Goal: Book appointment/travel/reservation

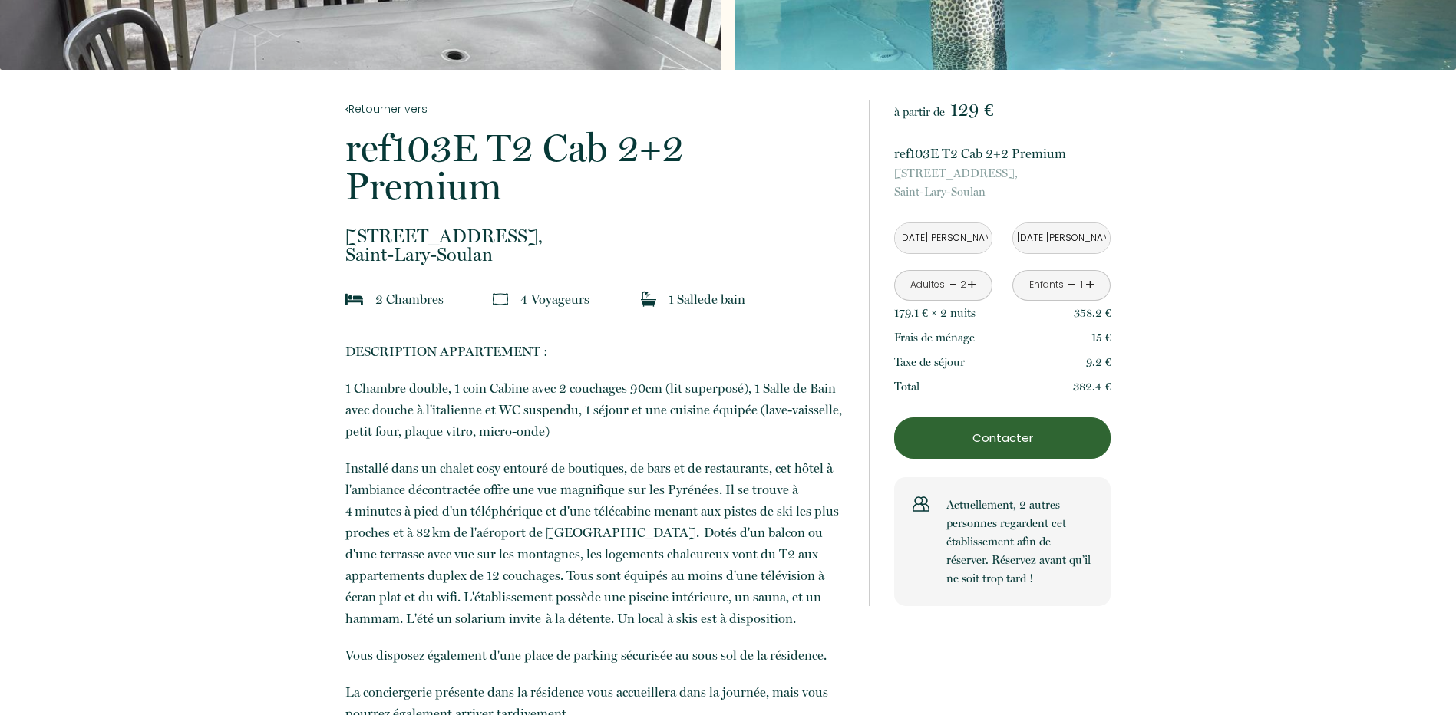
scroll to position [307, 0]
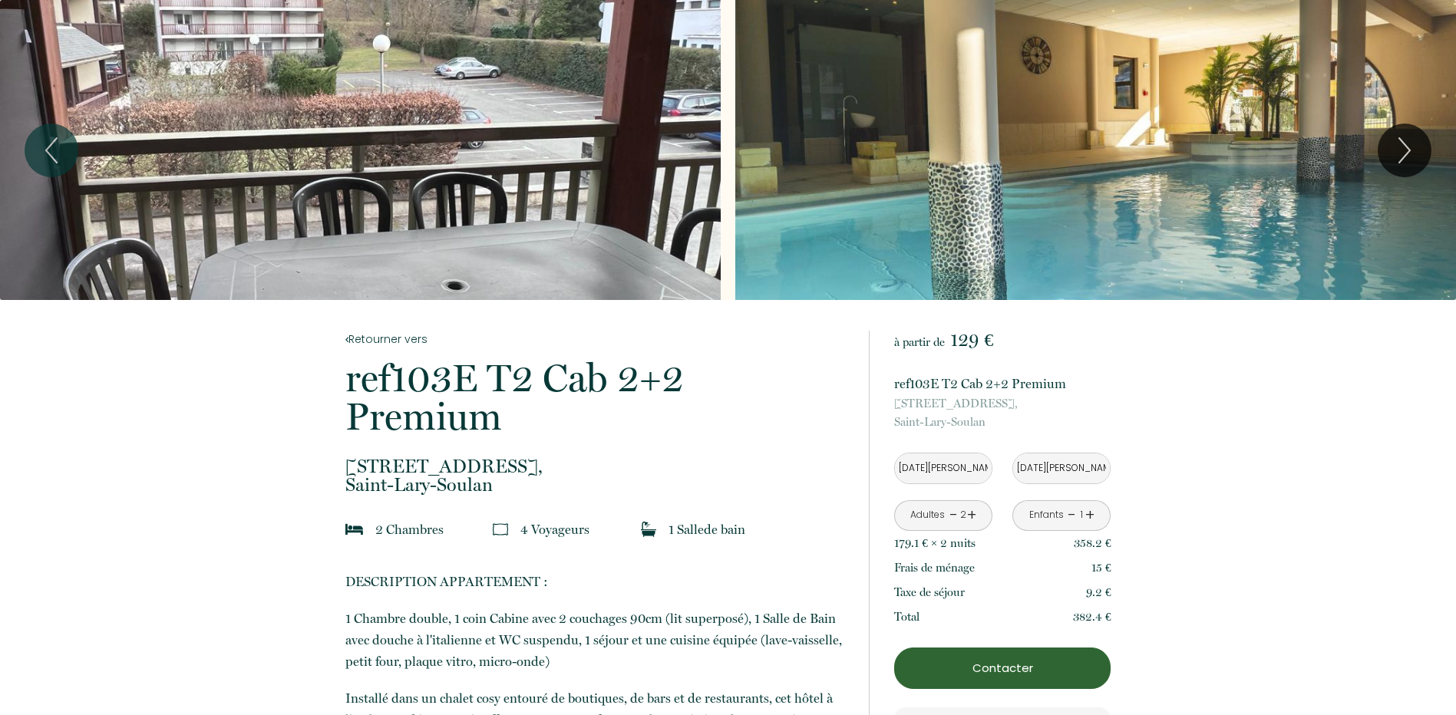
click at [479, 101] on div "Slideshow" at bounding box center [360, 150] width 721 height 300
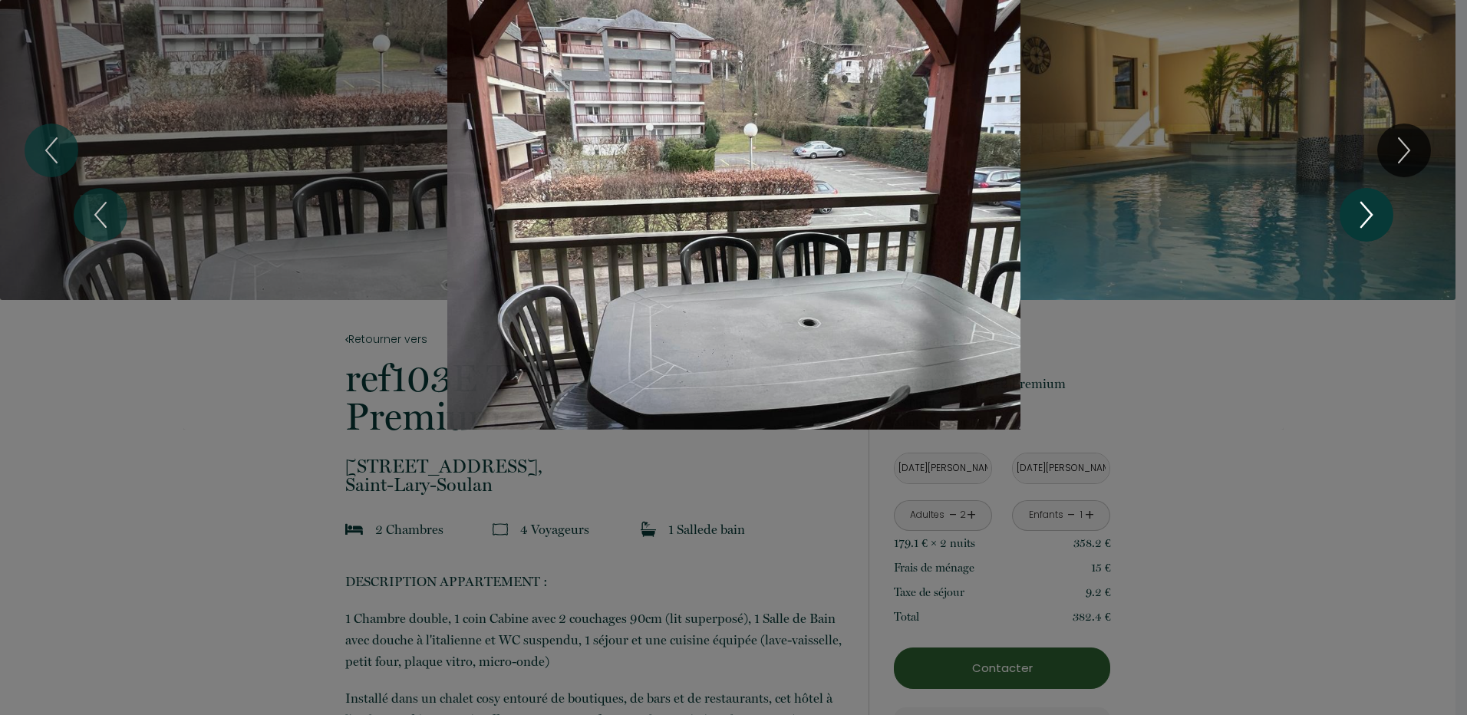
click at [1365, 220] on icon "Next" at bounding box center [1367, 215] width 32 height 46
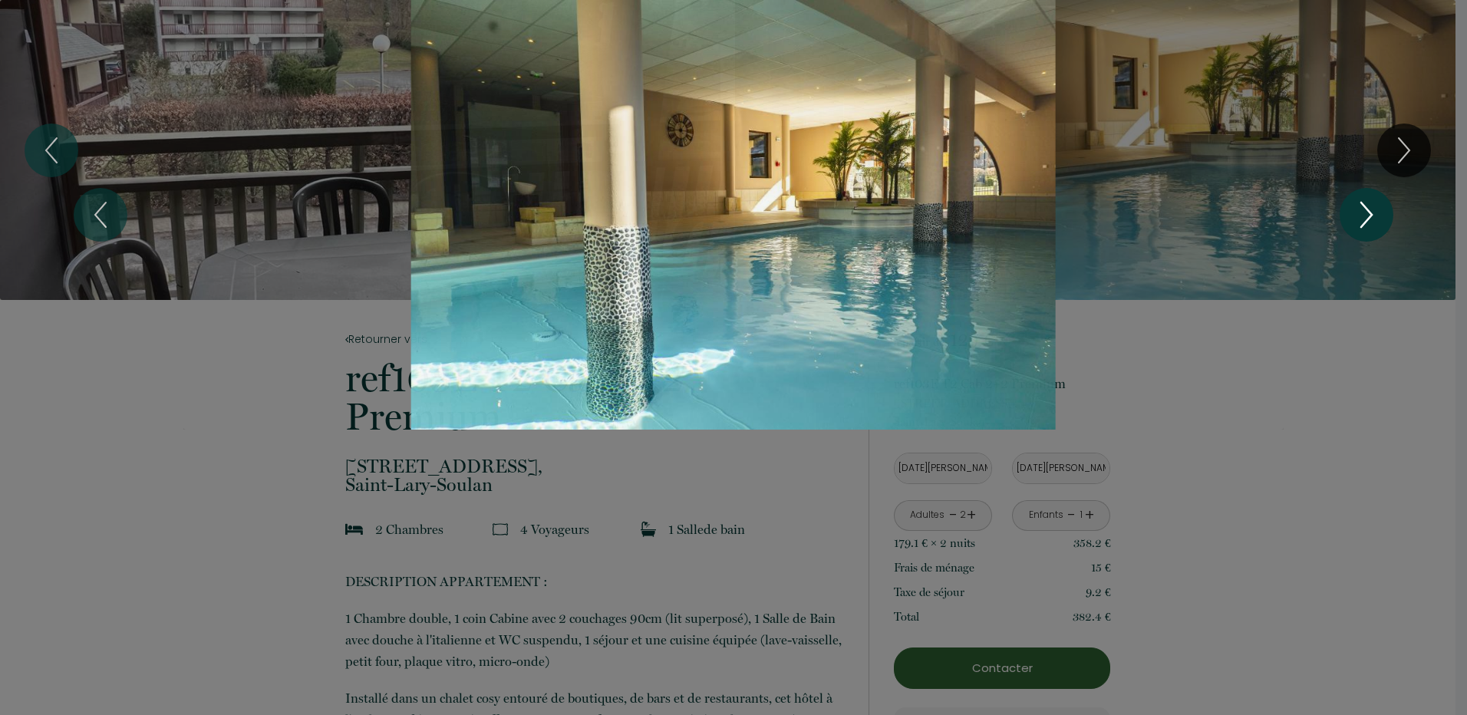
click at [1366, 220] on icon "Next" at bounding box center [1367, 215] width 32 height 46
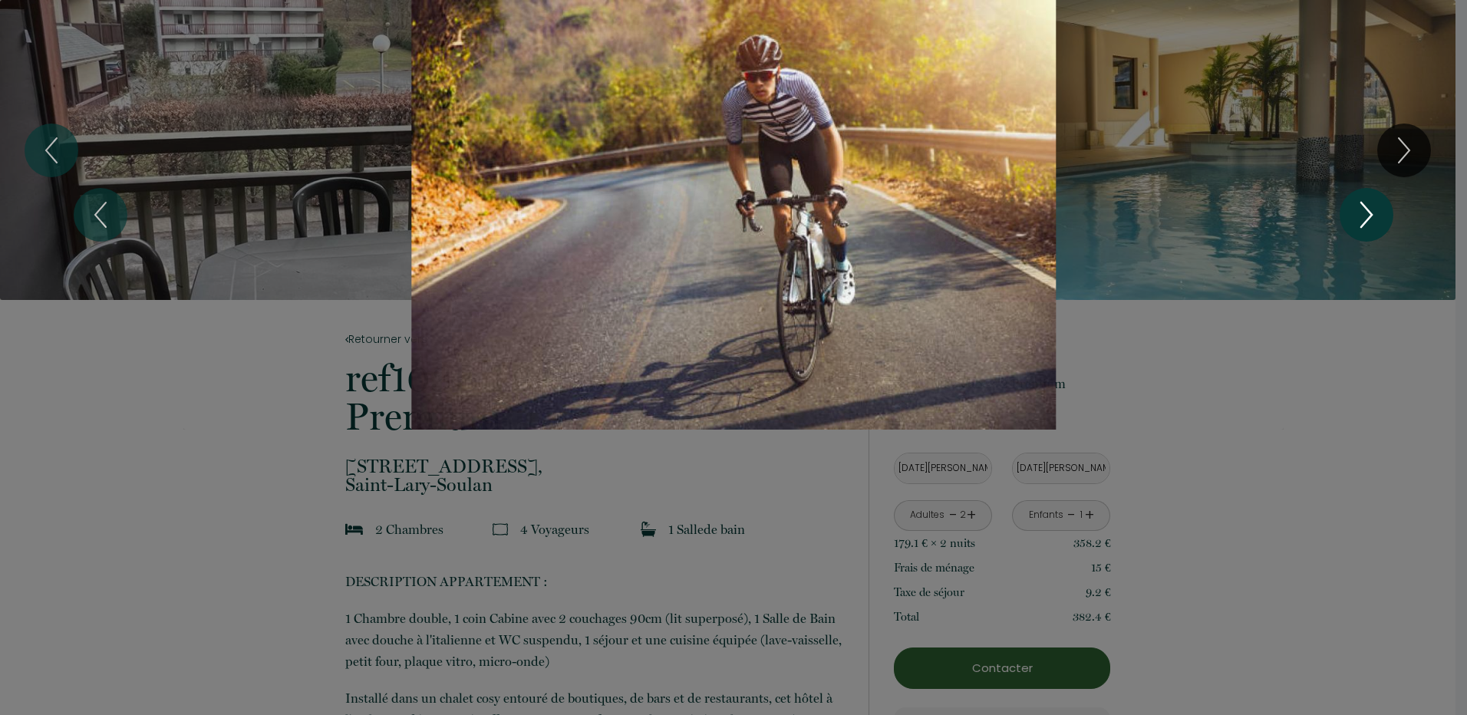
click at [1366, 220] on icon "Next" at bounding box center [1367, 215] width 32 height 46
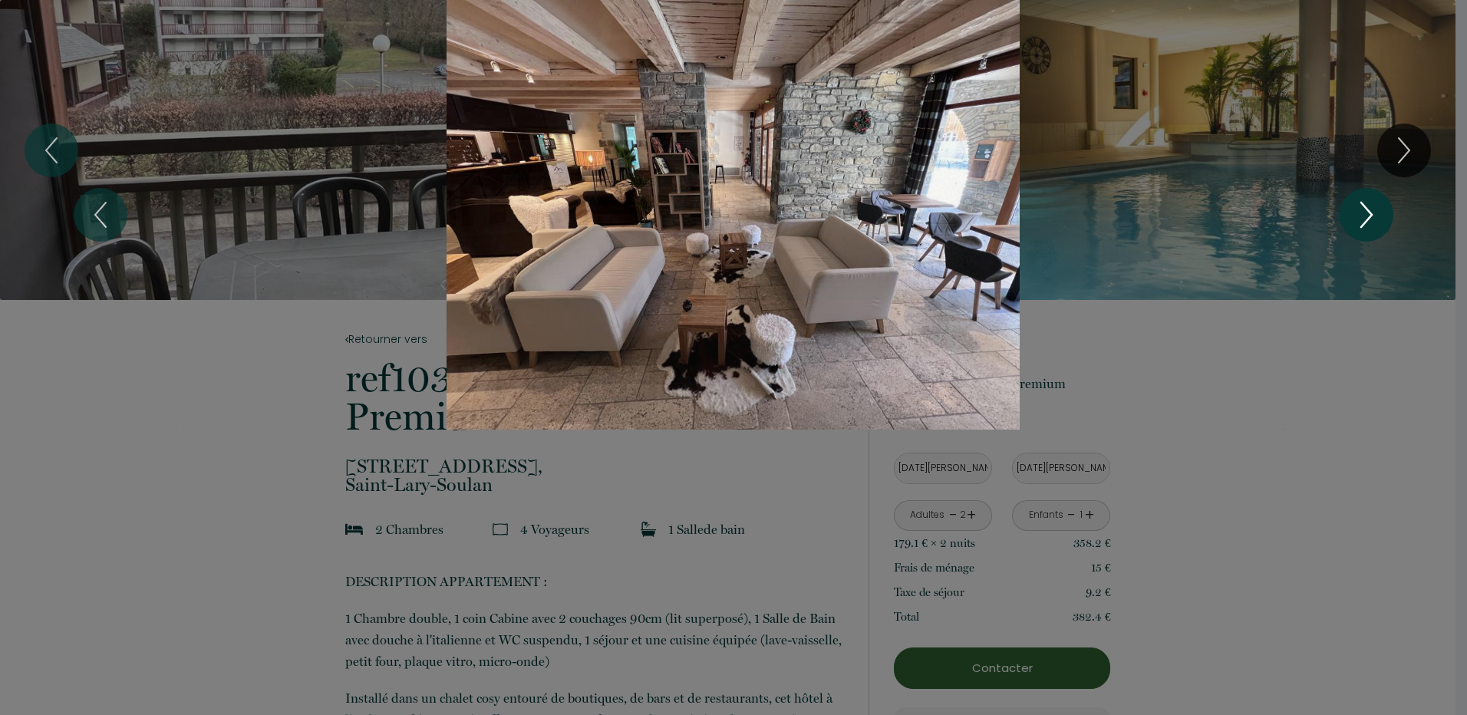
click at [1366, 220] on icon "Next" at bounding box center [1367, 215] width 32 height 46
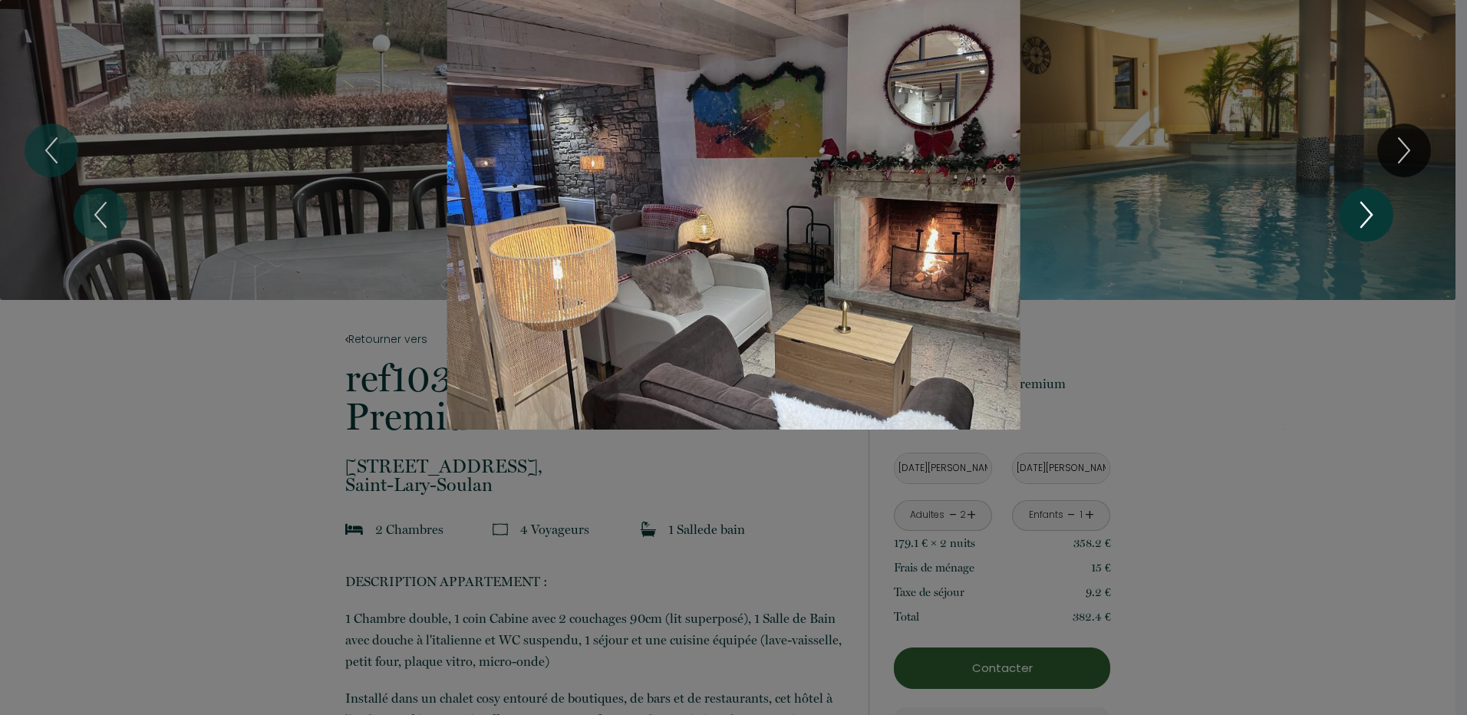
click at [1366, 220] on icon "Next" at bounding box center [1367, 215] width 32 height 46
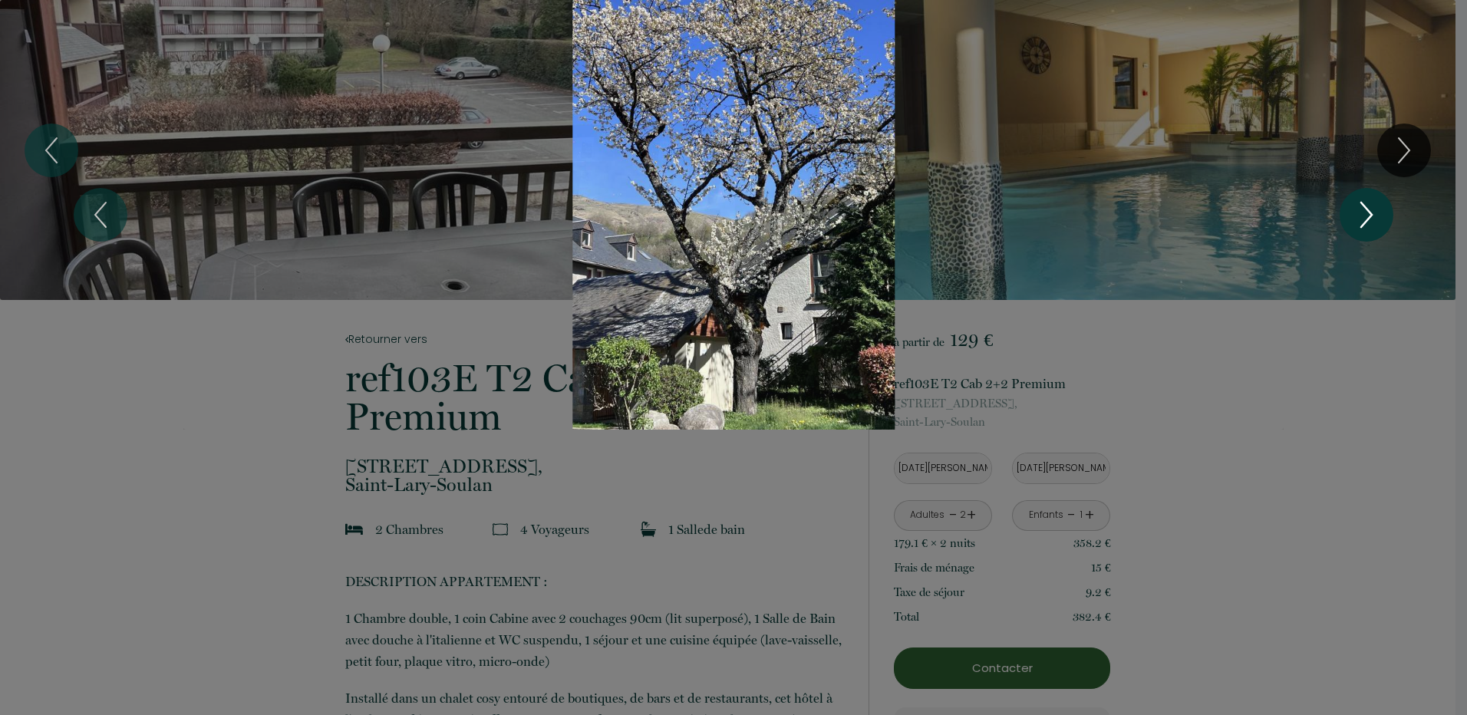
click at [1366, 220] on icon "Next" at bounding box center [1367, 215] width 32 height 46
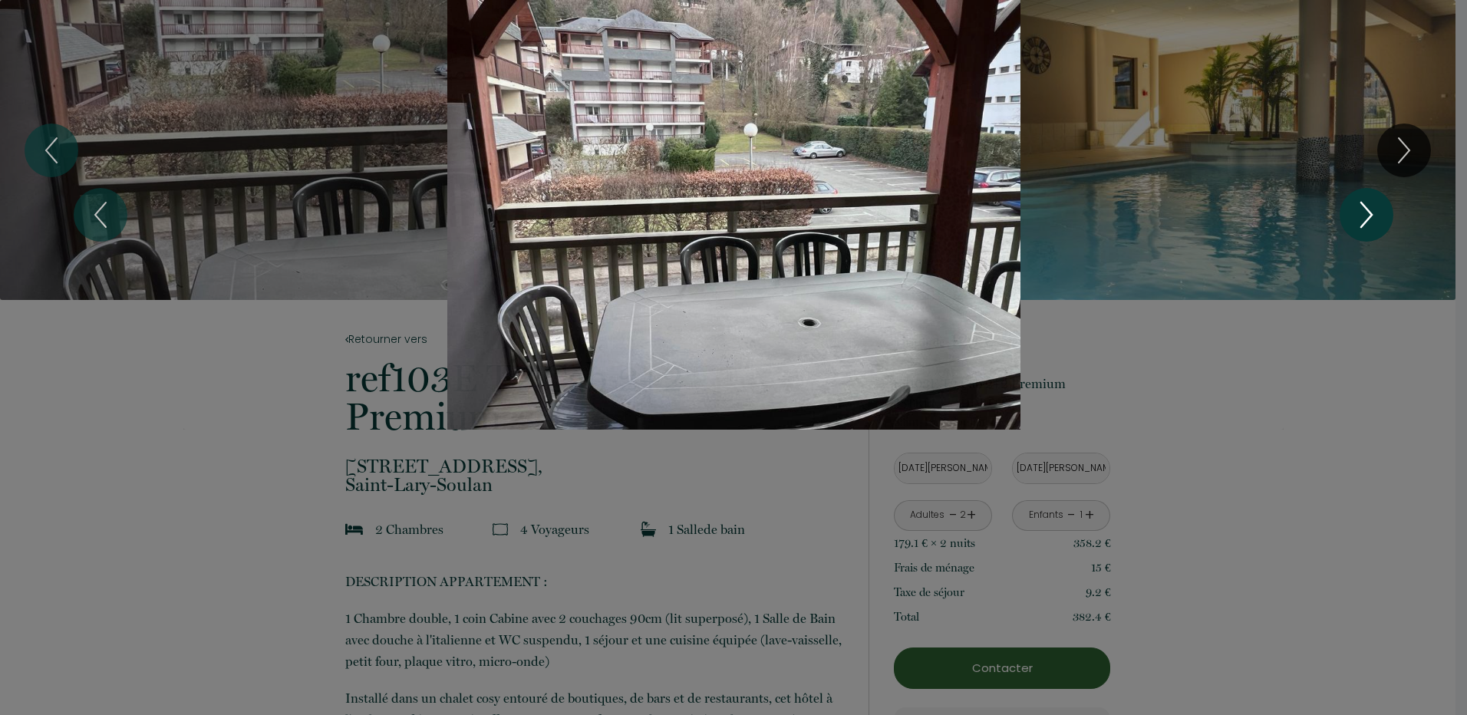
click at [1366, 220] on icon "Next" at bounding box center [1367, 215] width 32 height 46
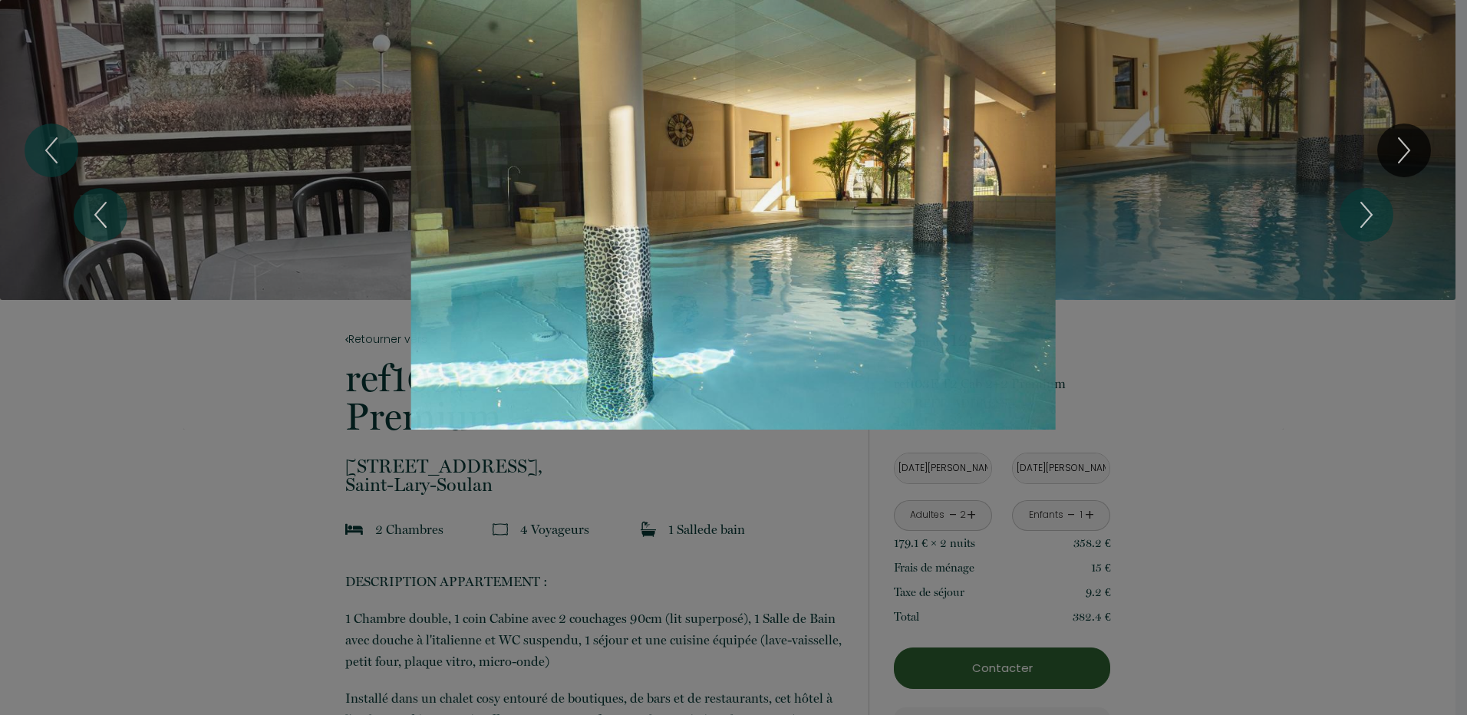
click at [1306, 392] on div "1 2 3 4 5 6" at bounding box center [733, 215] width 1467 height 430
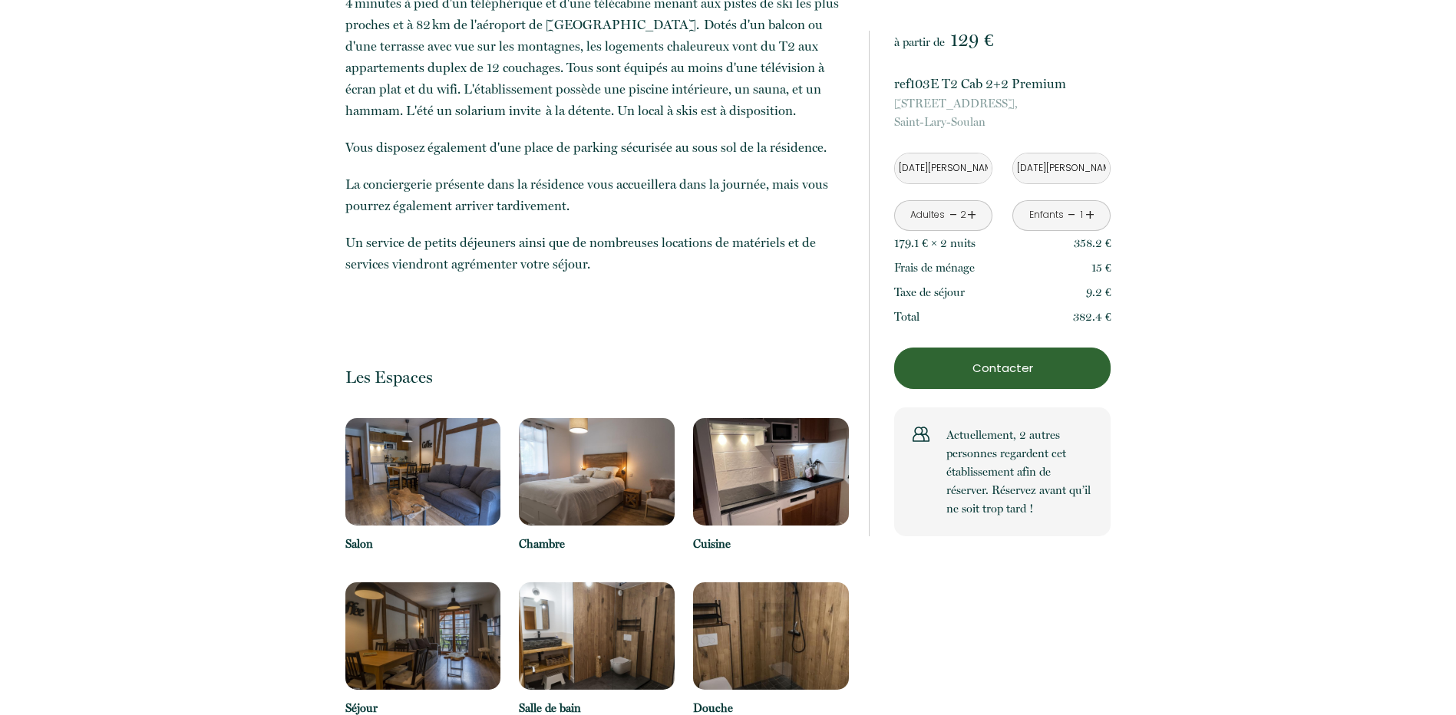
scroll to position [921, 0]
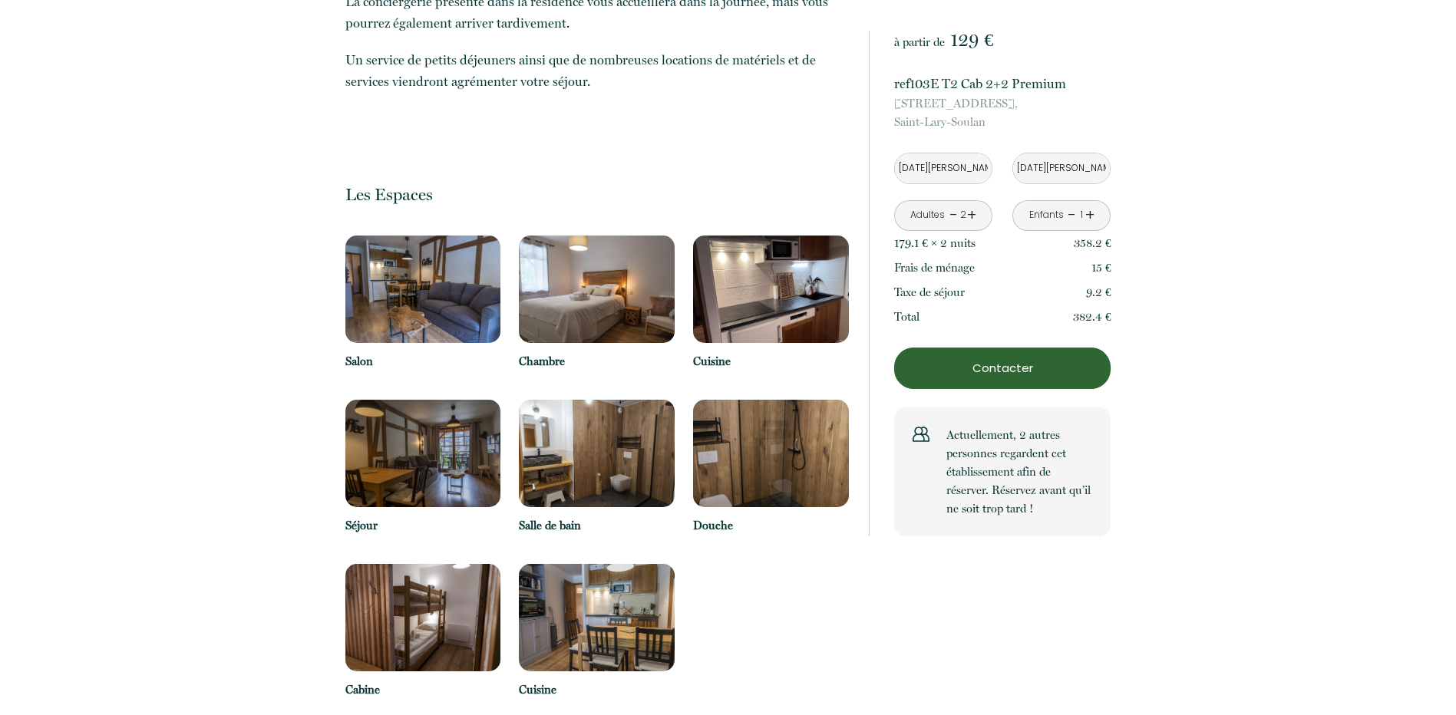
click at [449, 268] on img at bounding box center [423, 289] width 156 height 107
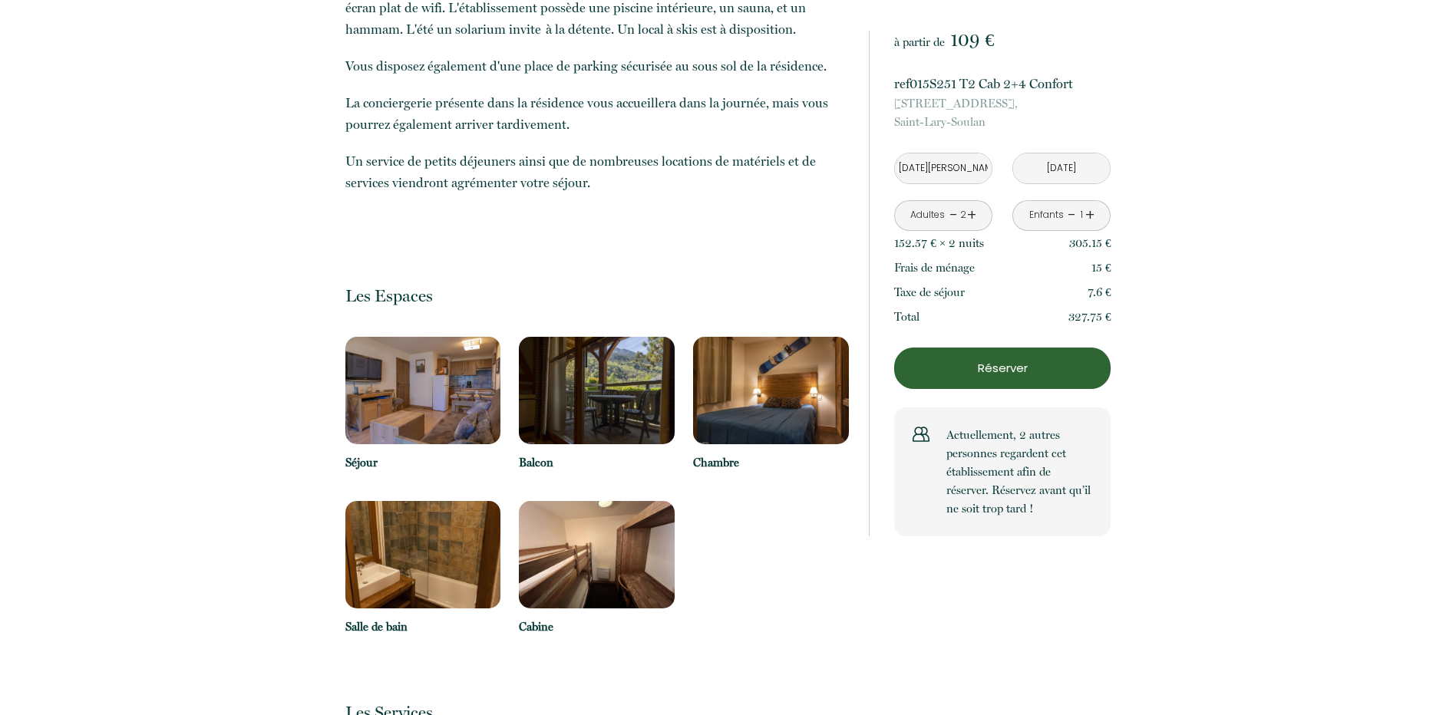
scroll to position [921, 0]
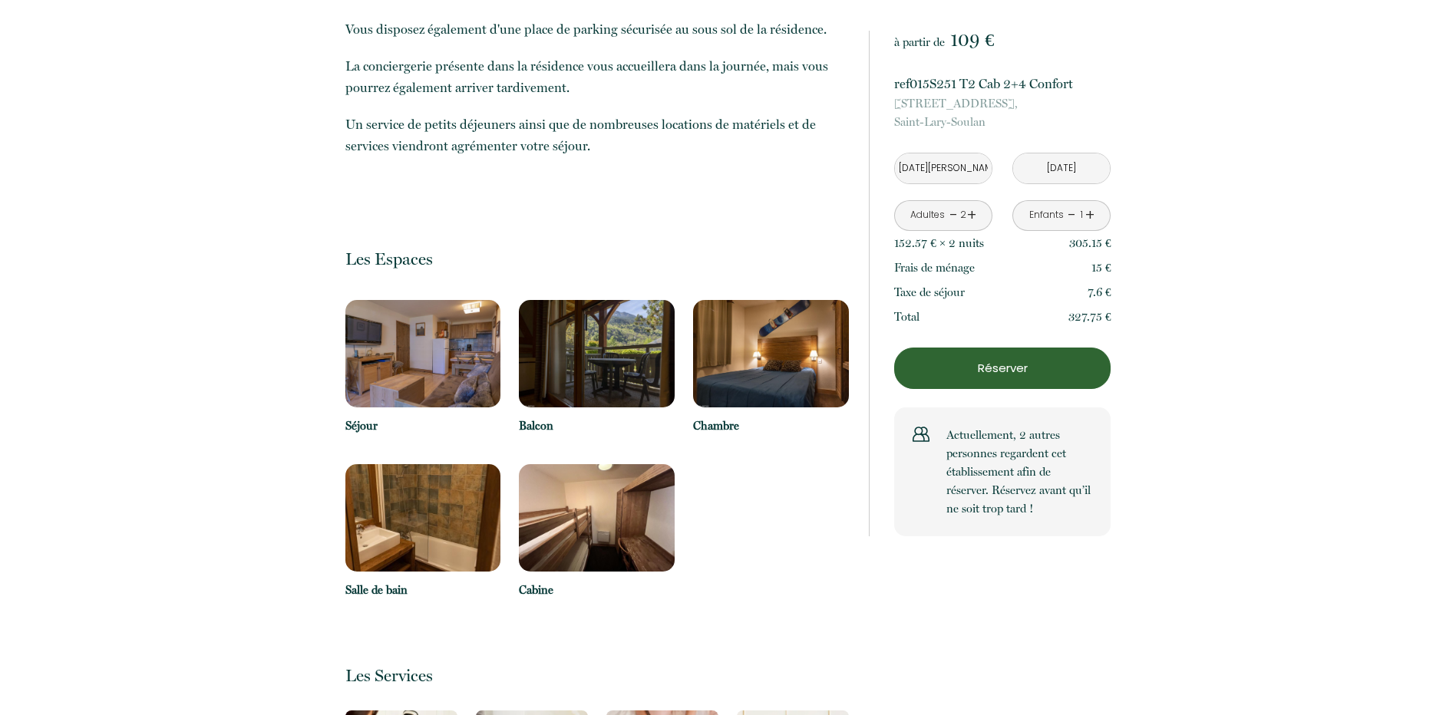
click at [441, 374] on img at bounding box center [423, 353] width 156 height 107
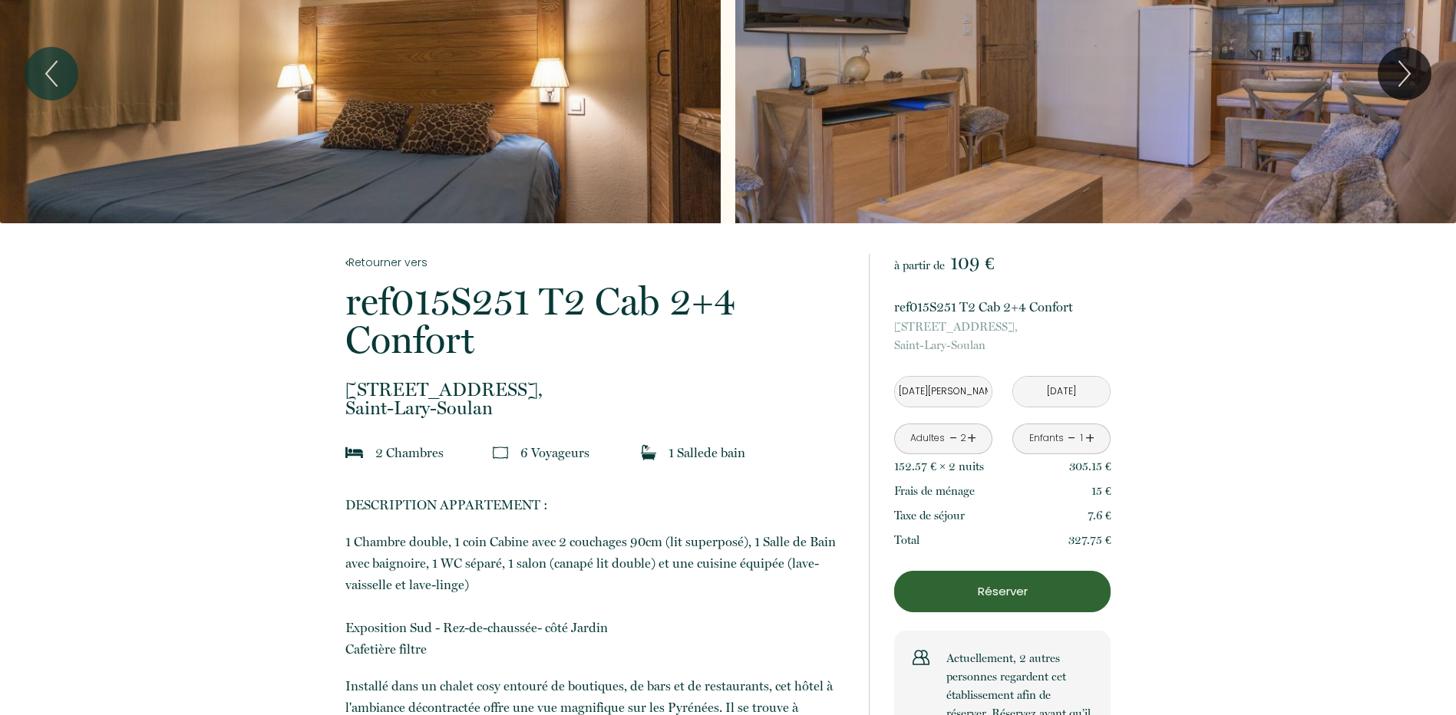
scroll to position [0, 0]
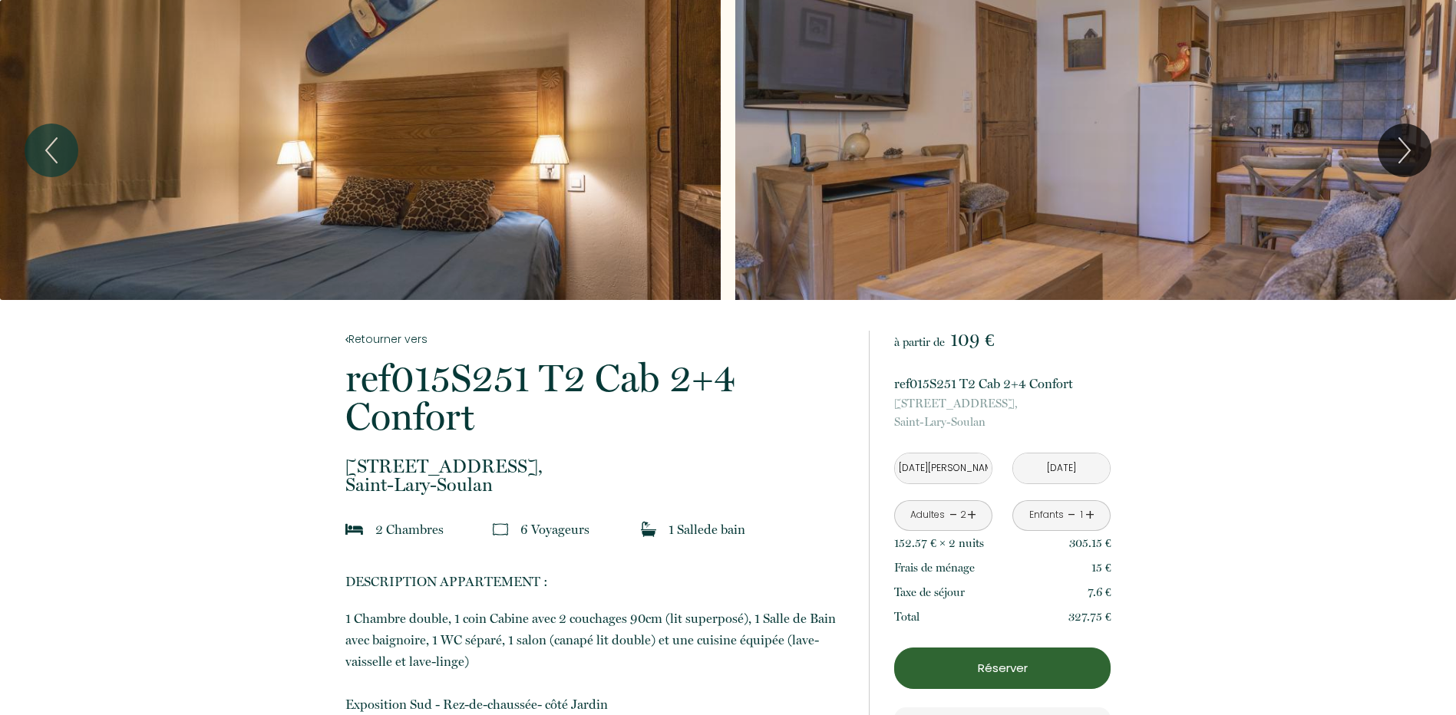
click at [417, 188] on div "Slideshow" at bounding box center [360, 150] width 721 height 300
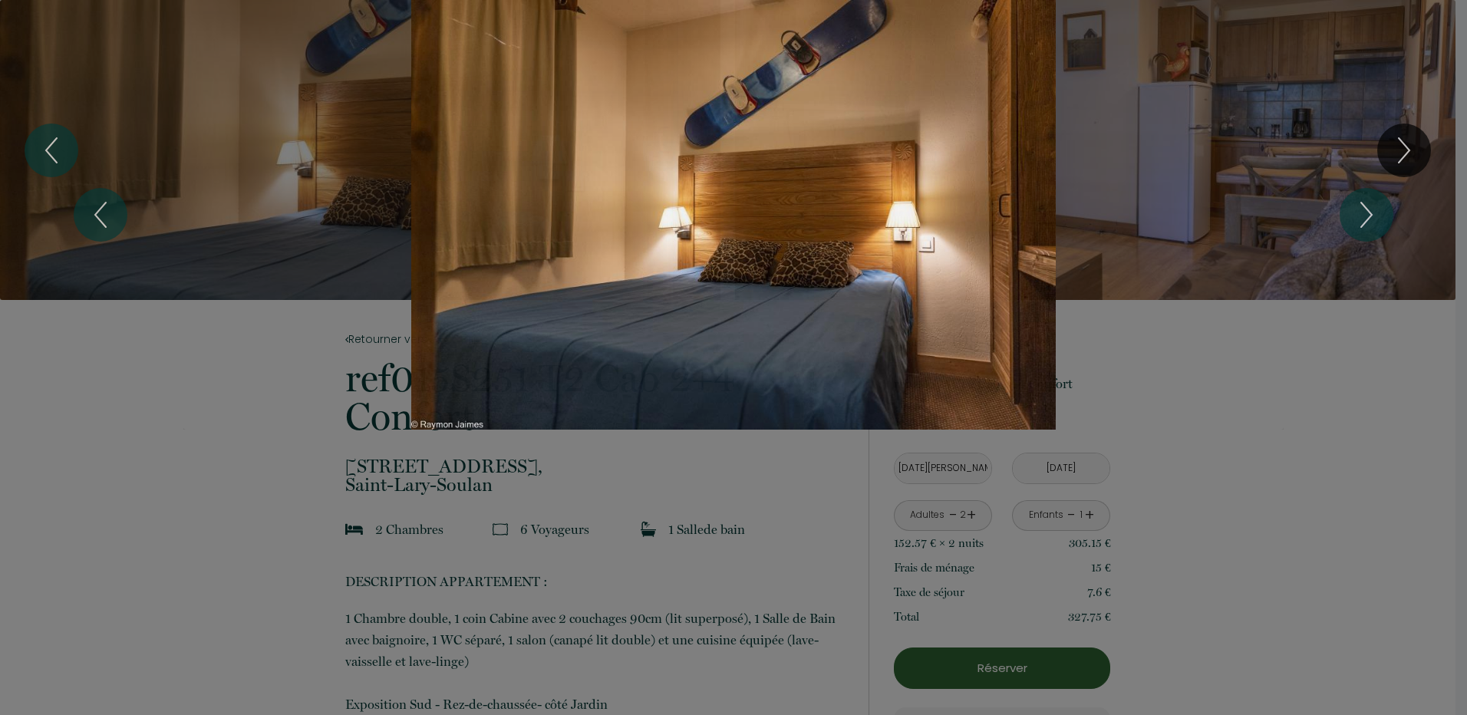
click at [1402, 131] on div "1 2 3 4 5 6" at bounding box center [733, 215] width 1467 height 430
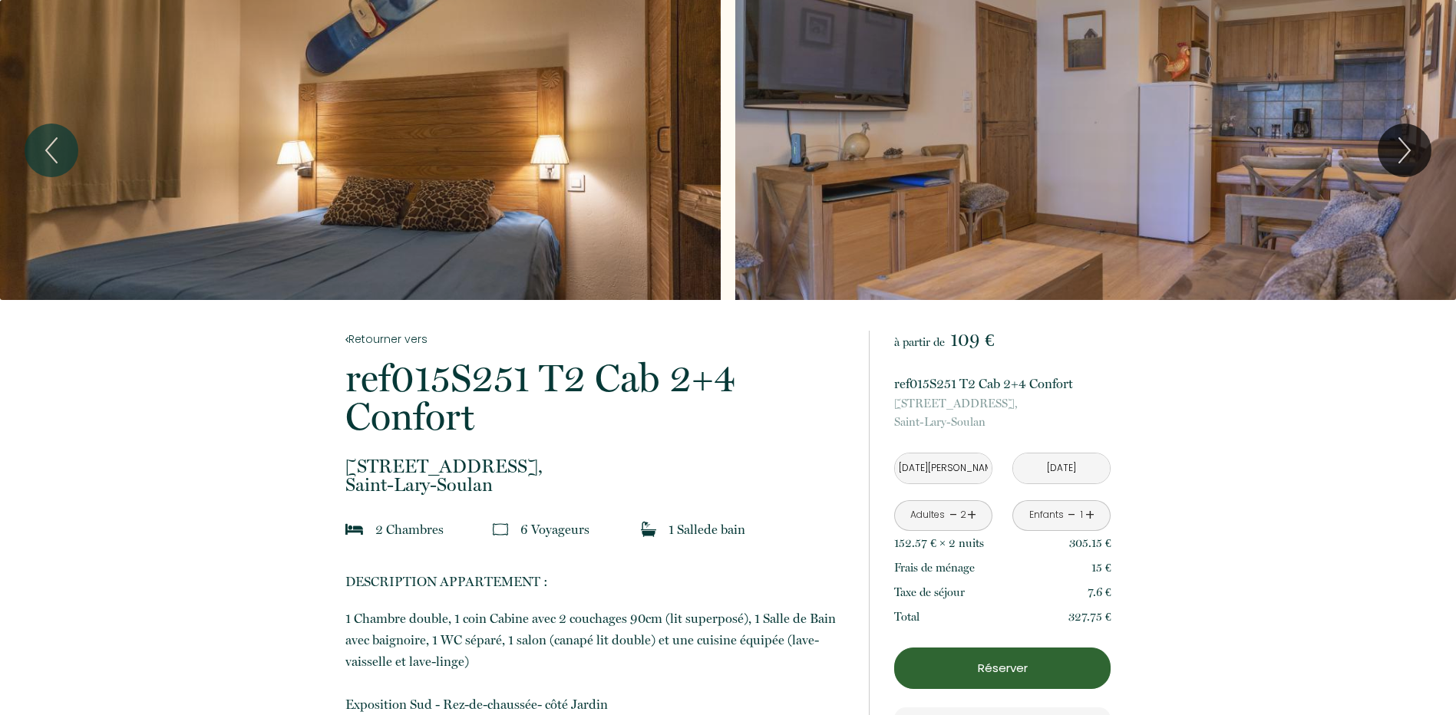
click at [570, 97] on div "Slideshow" at bounding box center [360, 150] width 721 height 300
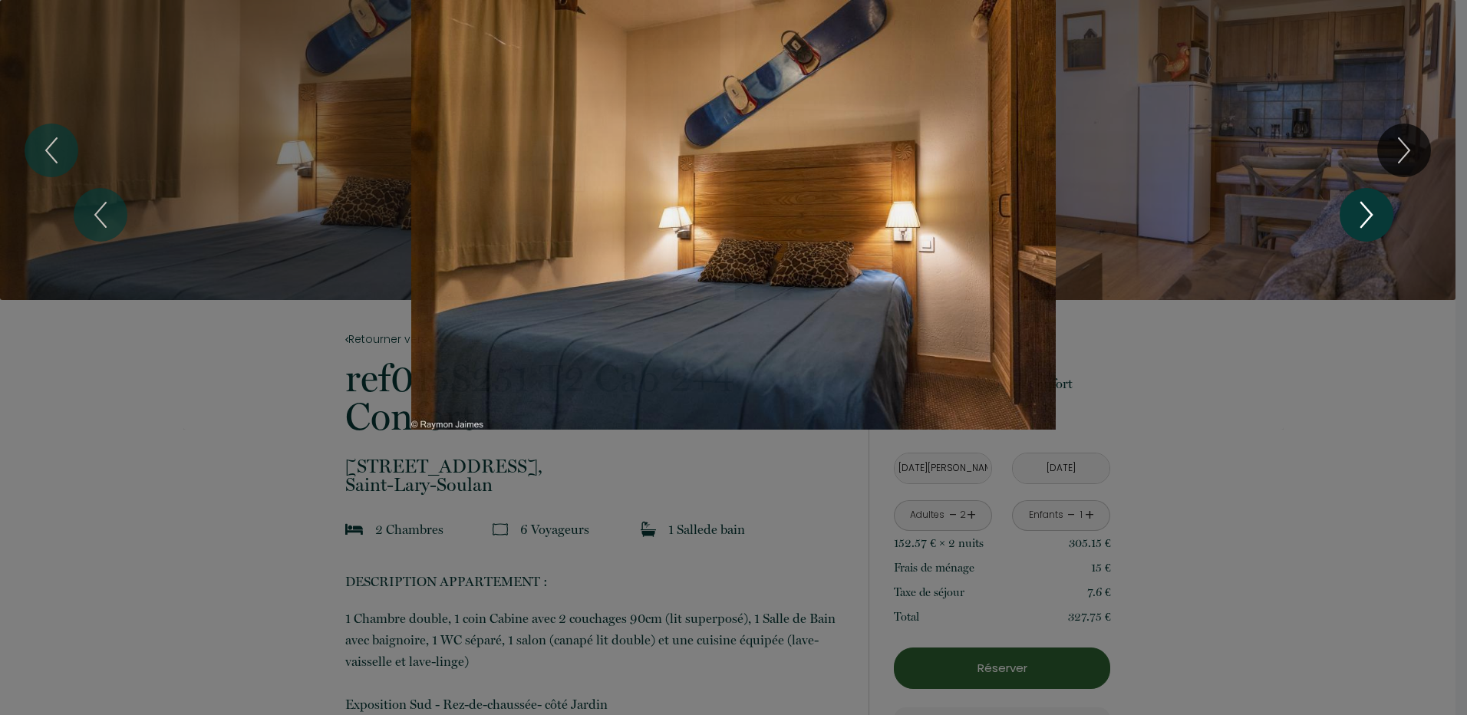
click at [1353, 217] on icon "Next" at bounding box center [1367, 215] width 32 height 46
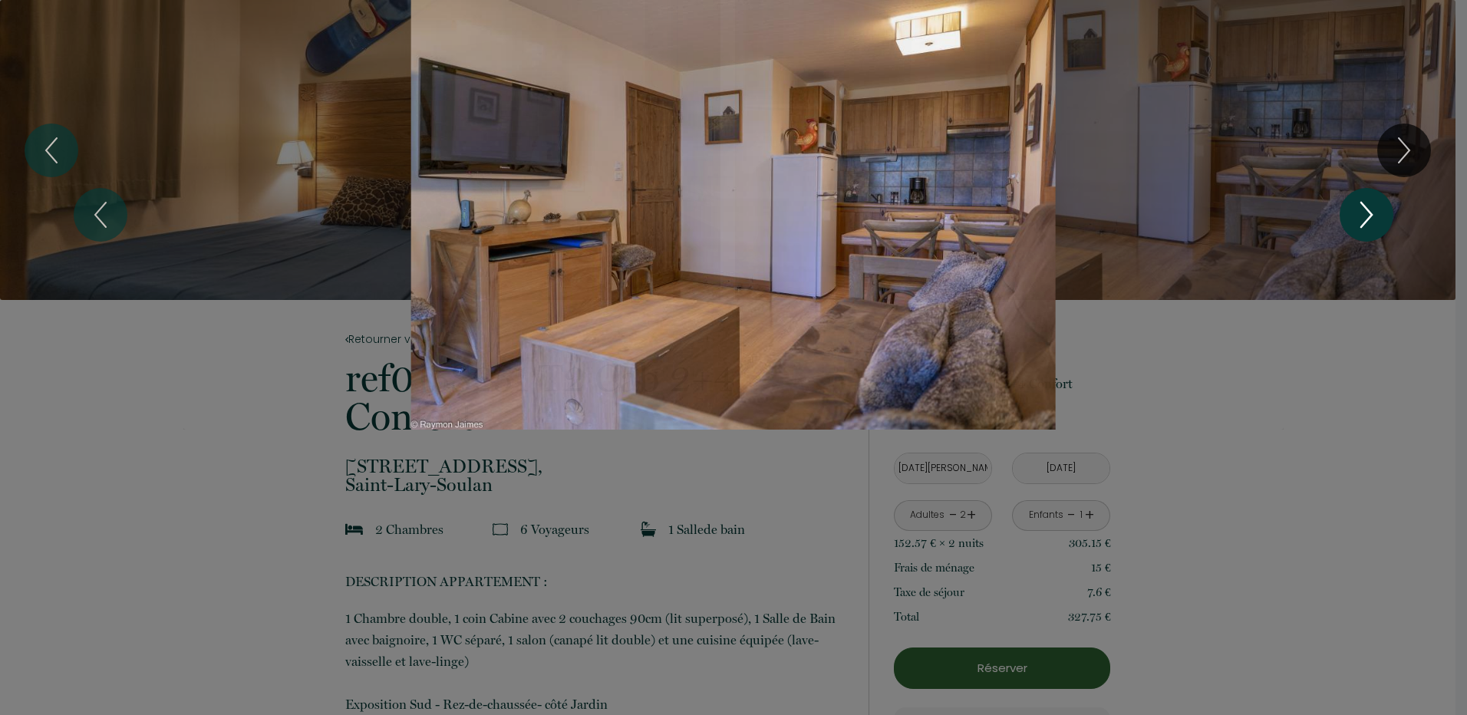
click at [1353, 217] on icon "Next" at bounding box center [1367, 215] width 32 height 46
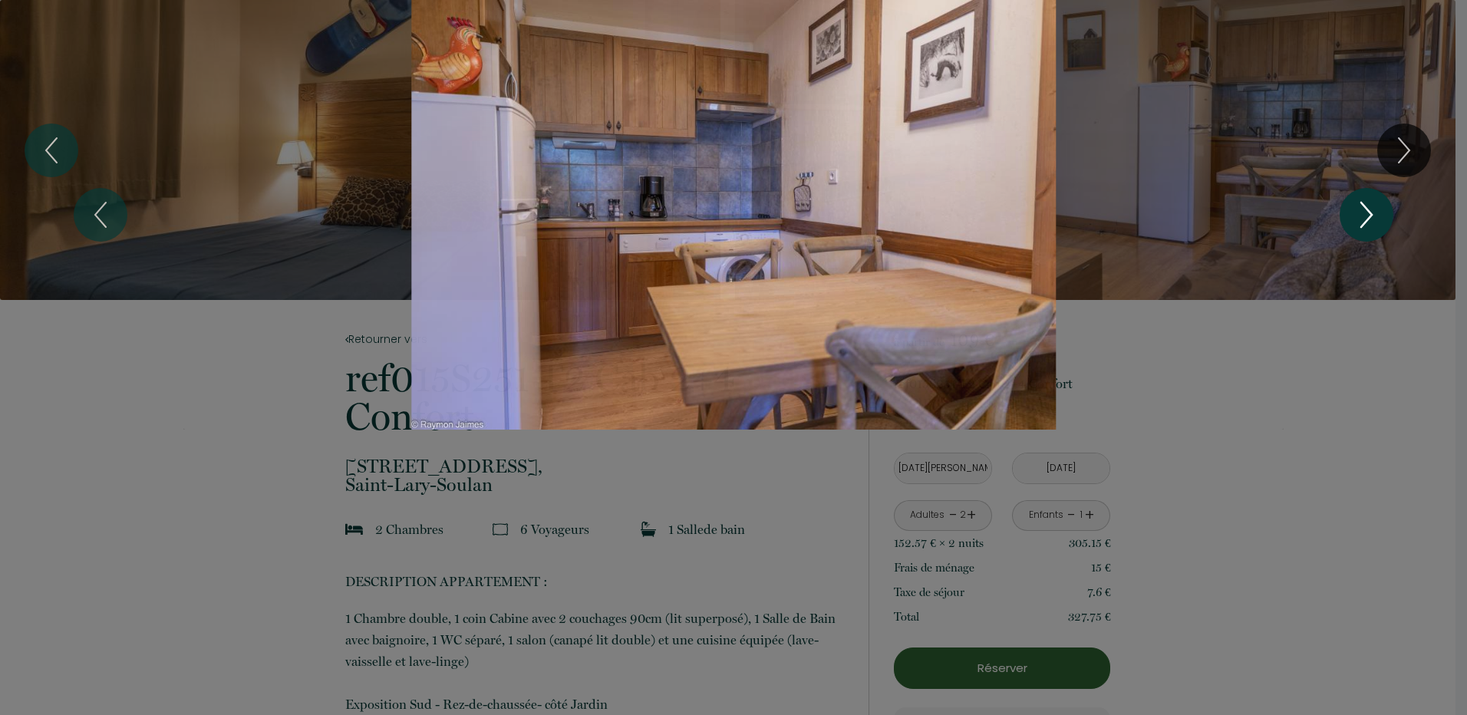
click at [1353, 217] on icon "Next" at bounding box center [1367, 215] width 32 height 46
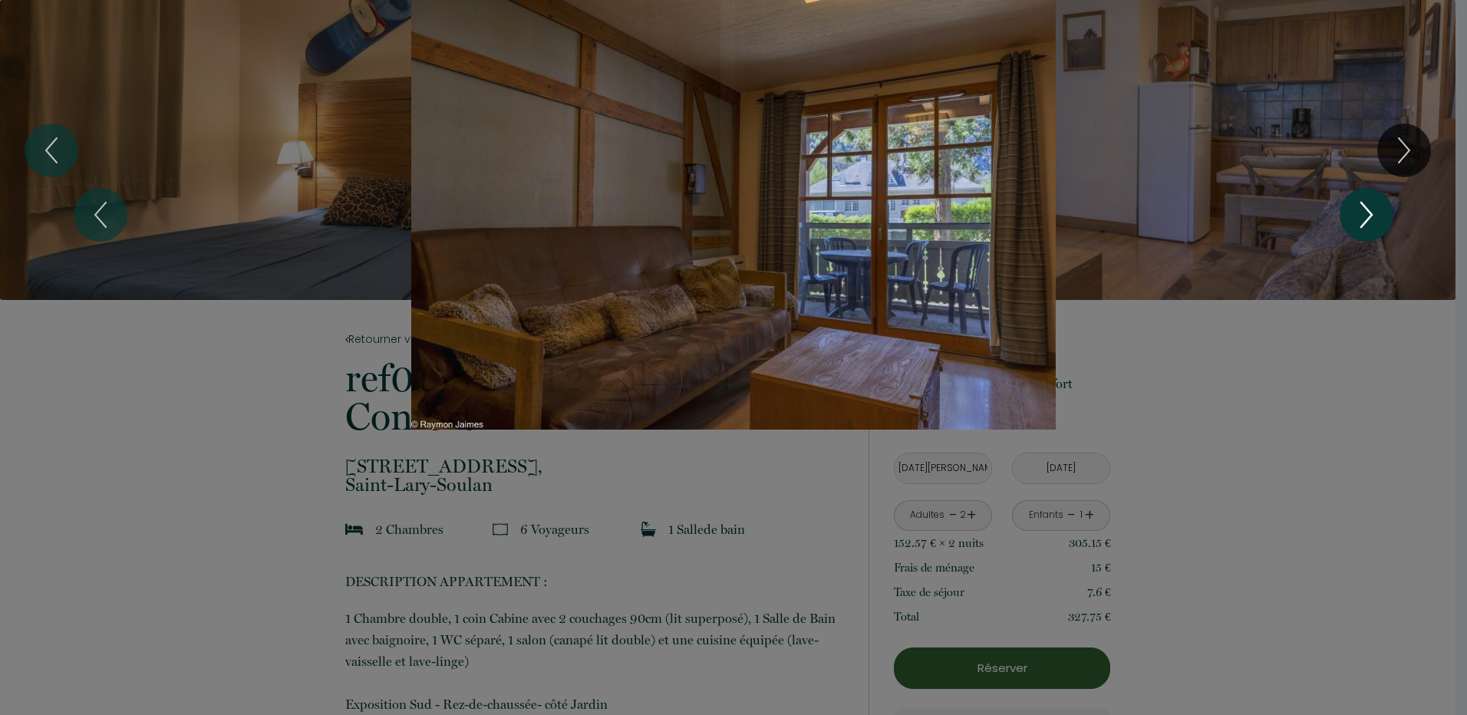
click at [1353, 217] on icon "Next" at bounding box center [1367, 215] width 32 height 46
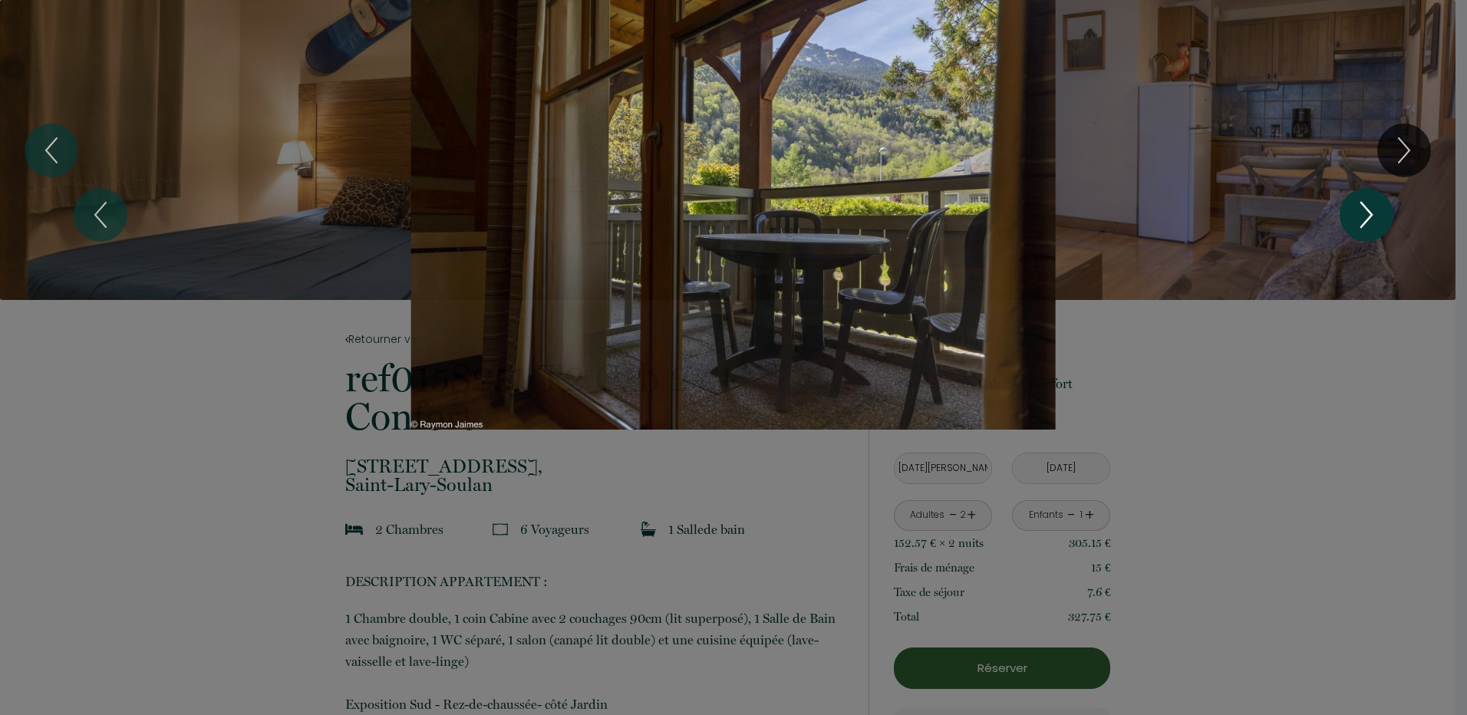
click at [1353, 217] on icon "Next" at bounding box center [1367, 215] width 32 height 46
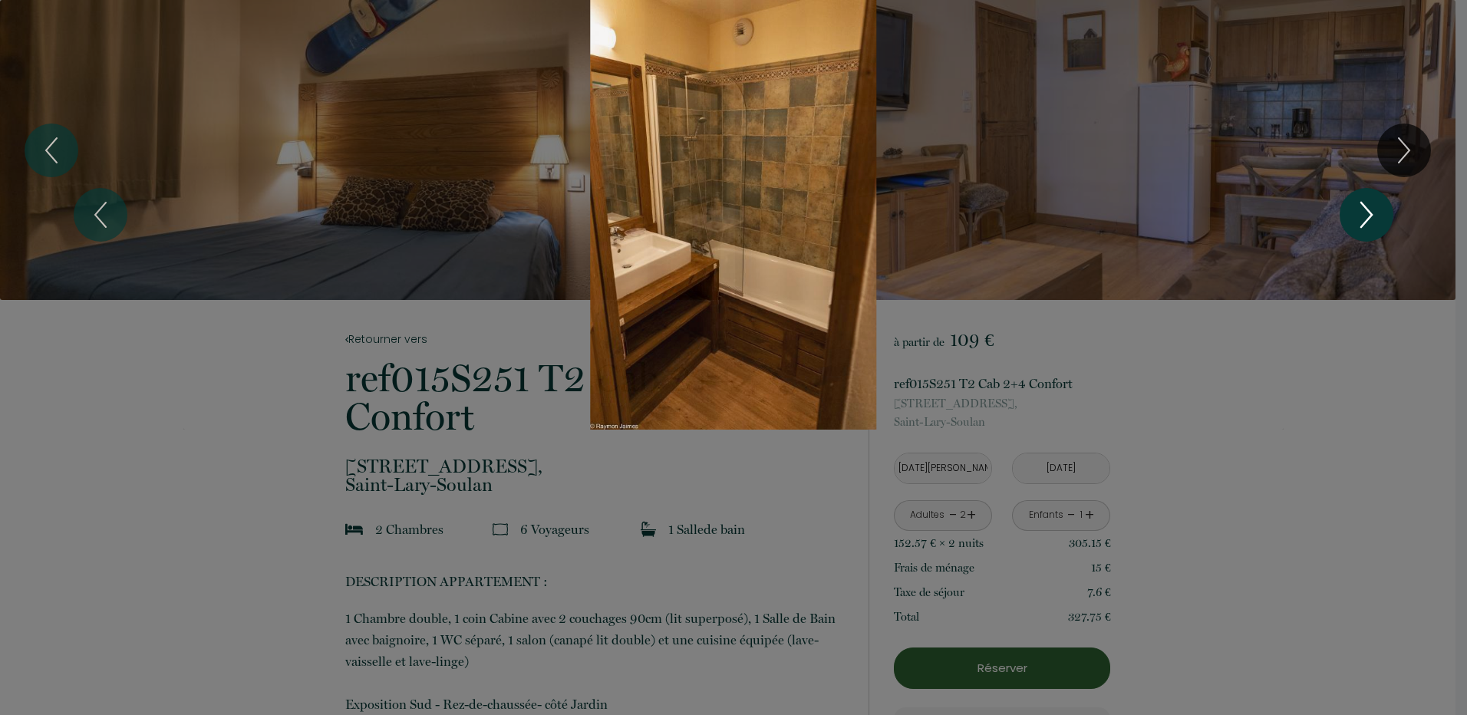
click at [1353, 217] on icon "Next" at bounding box center [1367, 215] width 32 height 46
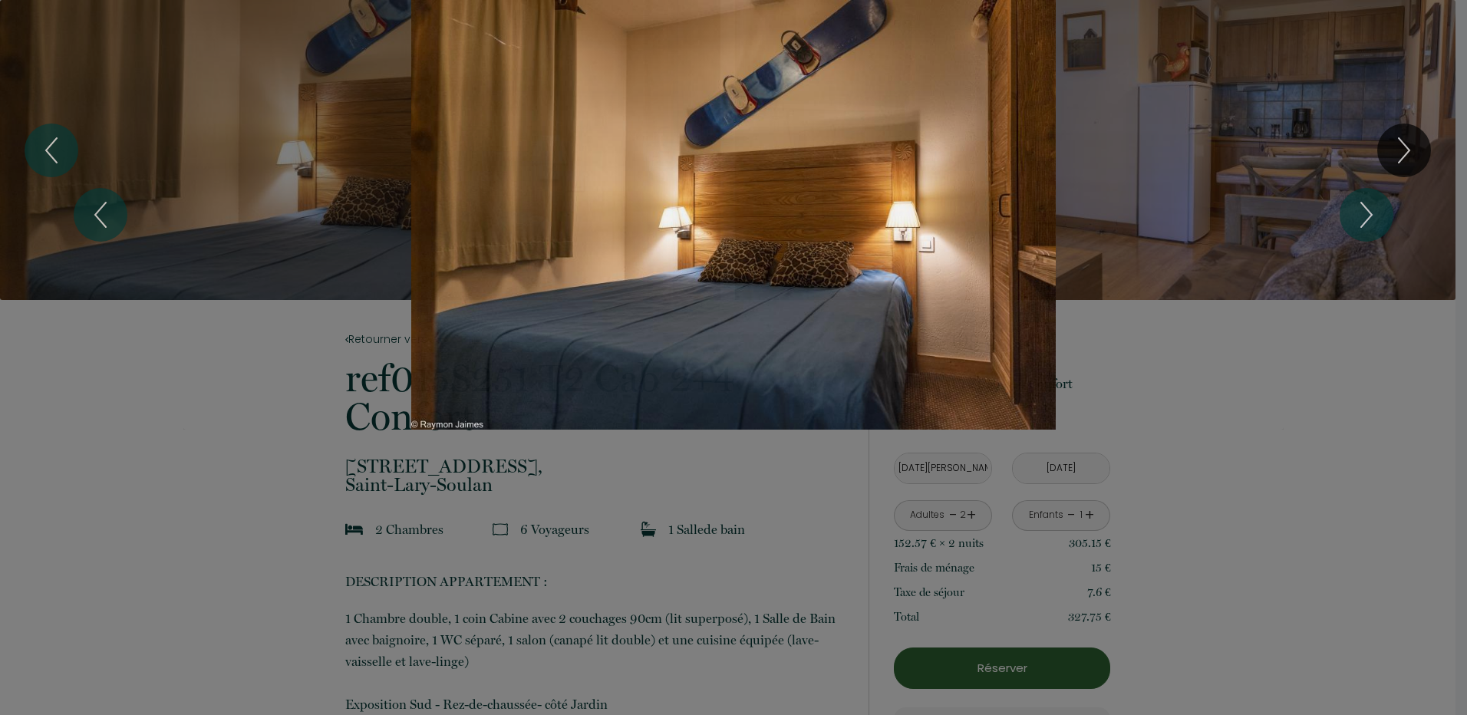
click at [1284, 563] on div at bounding box center [733, 357] width 1467 height 715
click at [173, 383] on div "1 2 3 4 5 6" at bounding box center [733, 215] width 1467 height 430
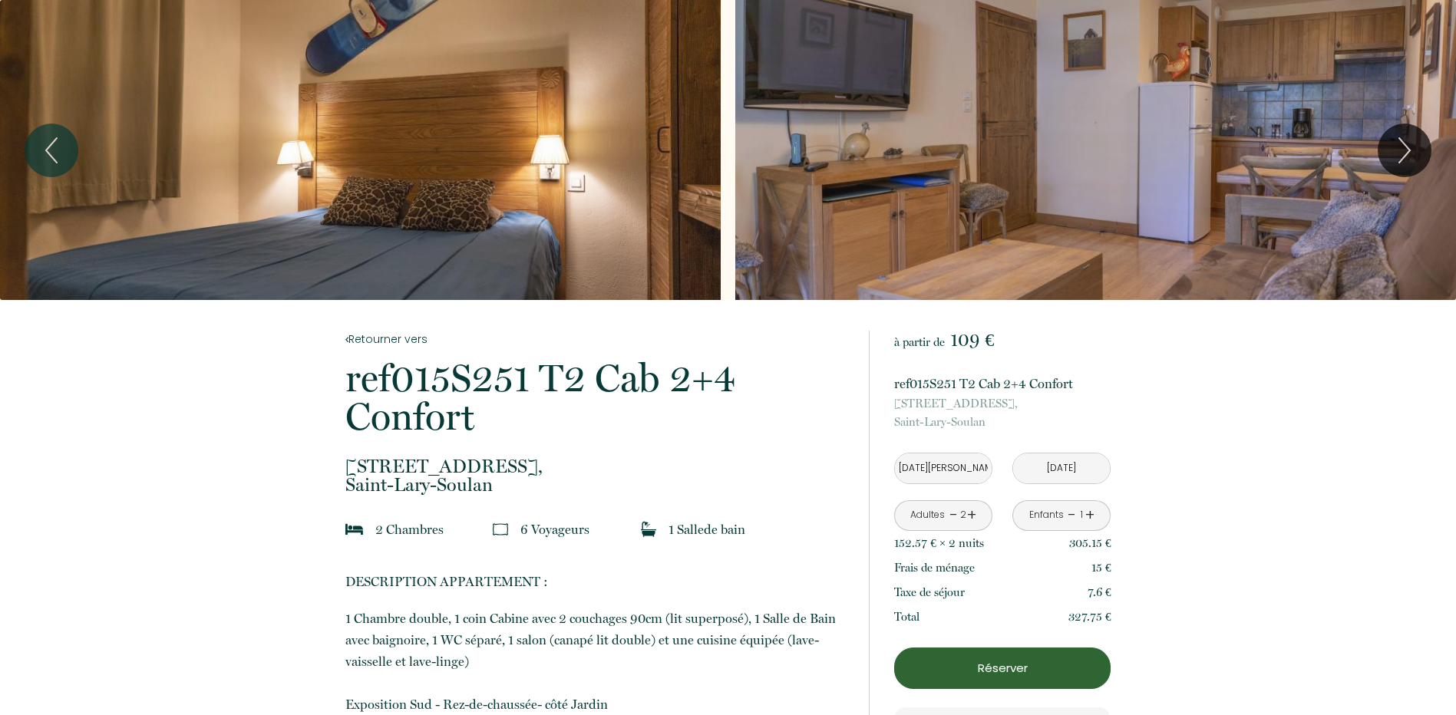
click at [428, 193] on div "Slideshow" at bounding box center [360, 150] width 721 height 300
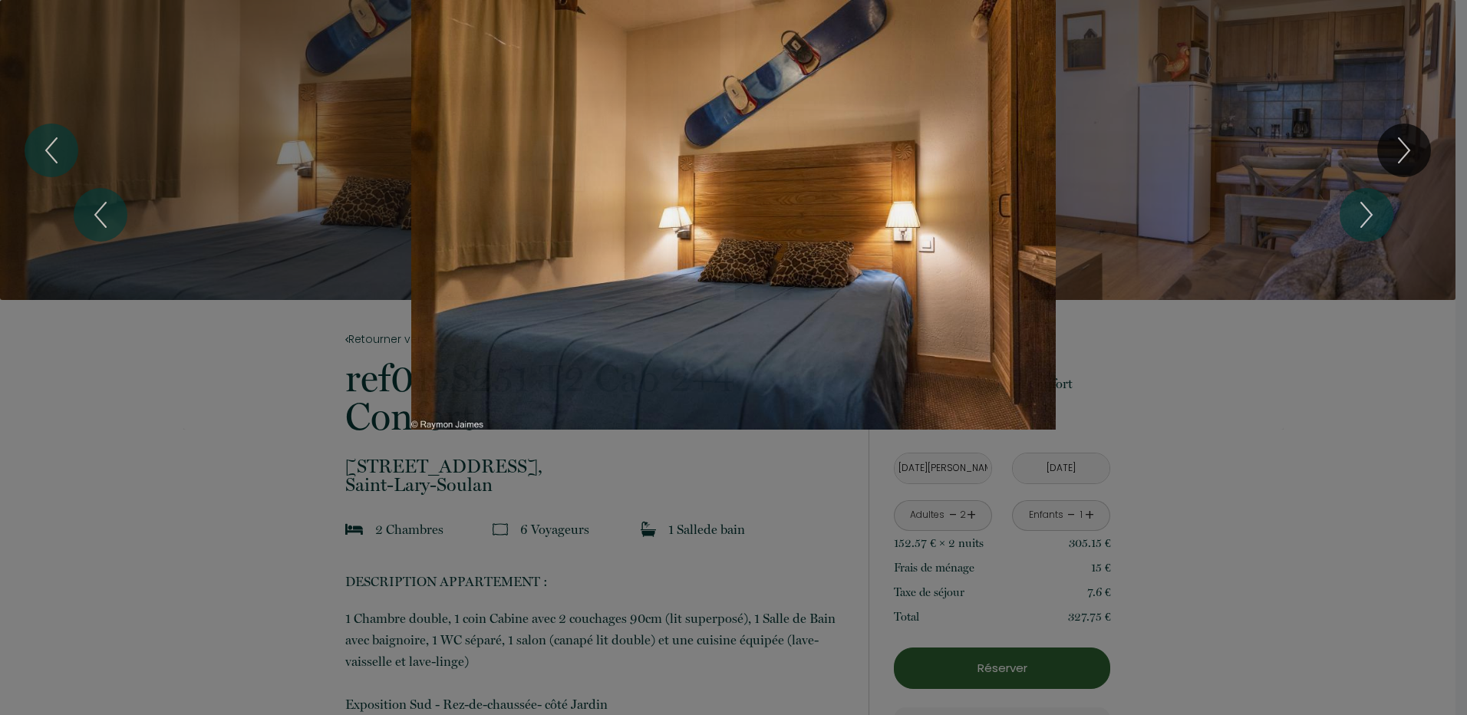
click at [1396, 154] on div "1 2 3 4 5 6" at bounding box center [733, 215] width 1467 height 430
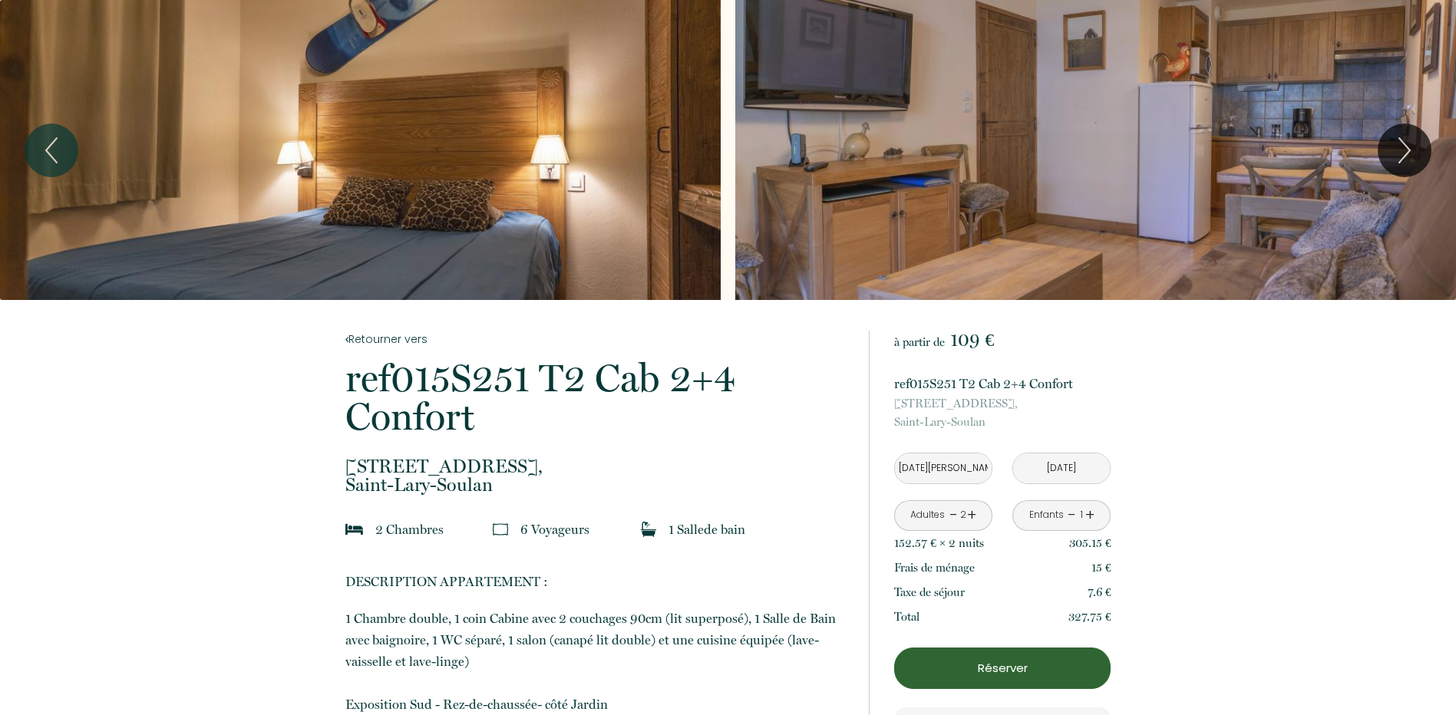
click at [520, 171] on div "Slideshow" at bounding box center [360, 150] width 721 height 300
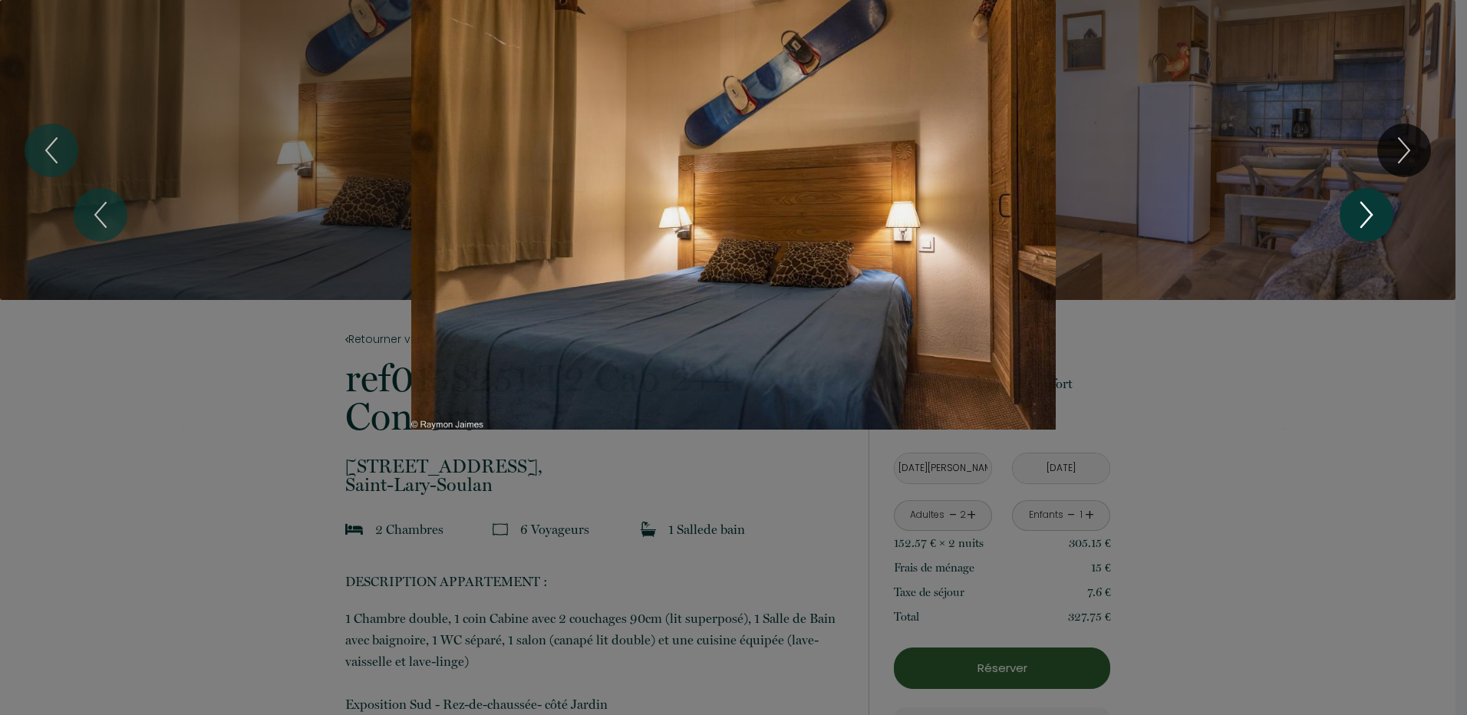
click at [1381, 200] on icon "Next" at bounding box center [1367, 215] width 32 height 46
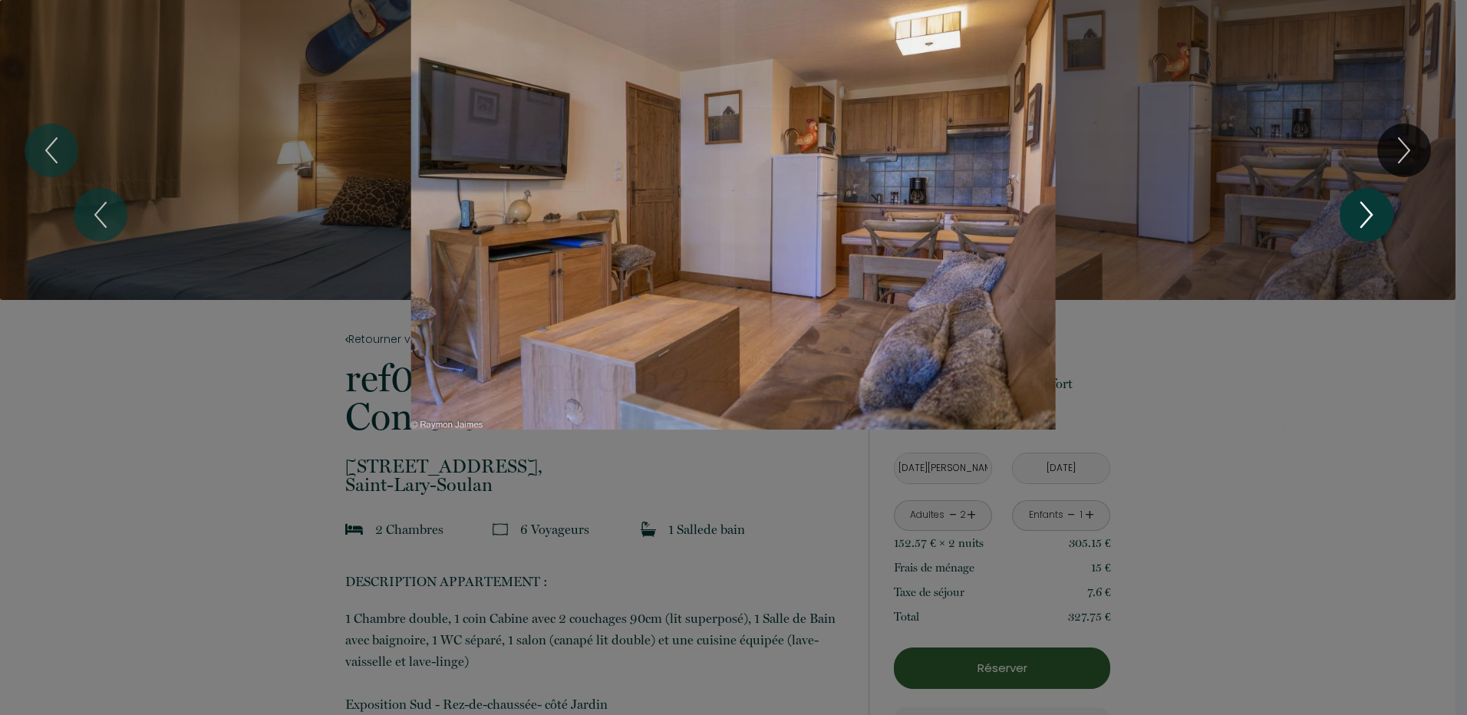
click at [1381, 200] on icon "Next" at bounding box center [1367, 215] width 32 height 46
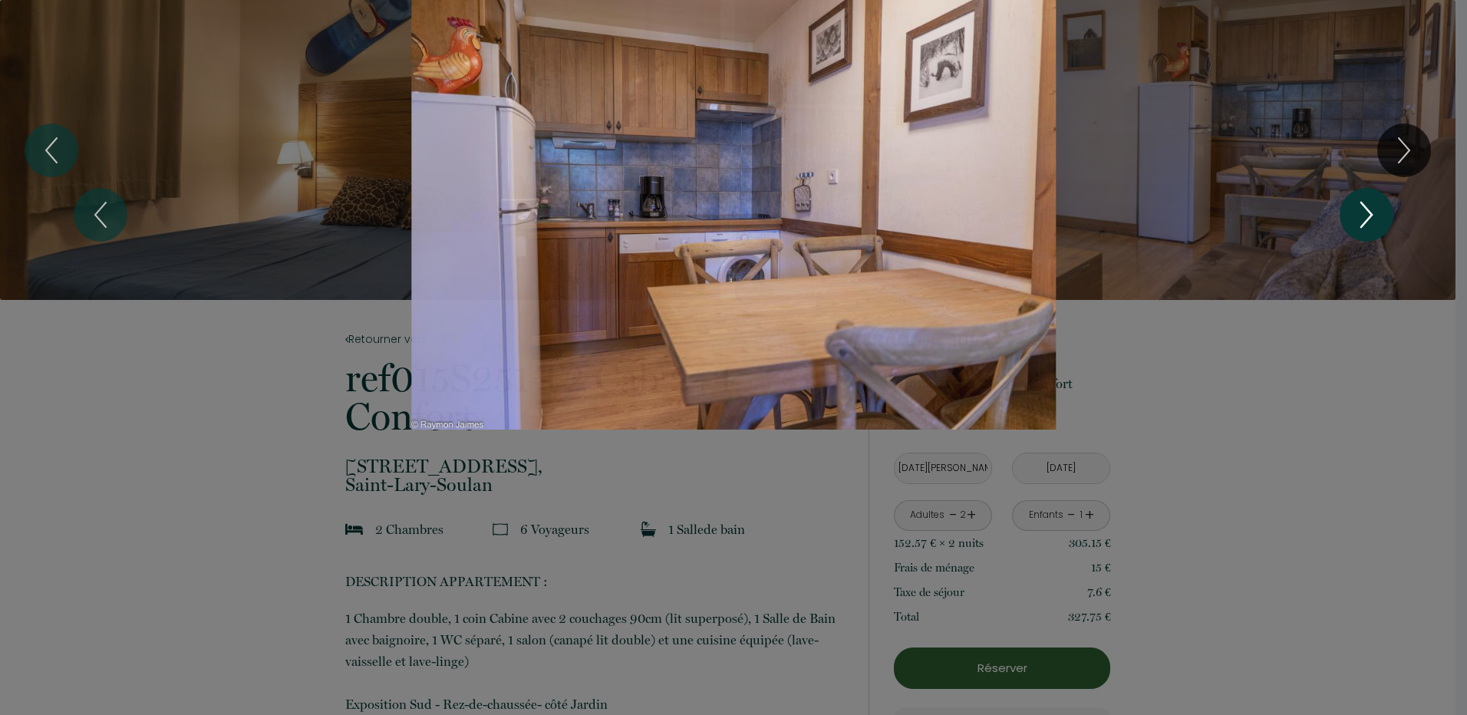
click at [1381, 200] on icon "Next" at bounding box center [1367, 215] width 32 height 46
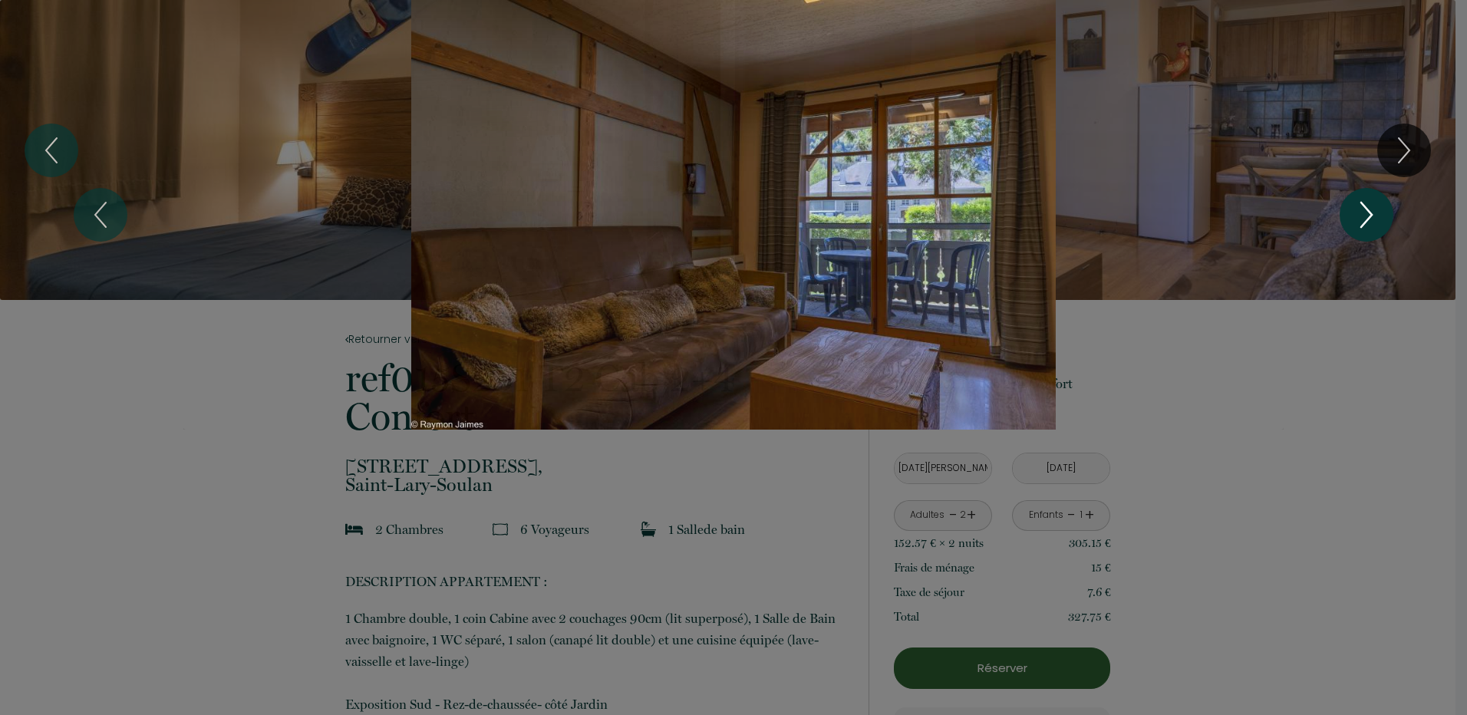
click at [1381, 200] on icon "Next" at bounding box center [1367, 215] width 32 height 46
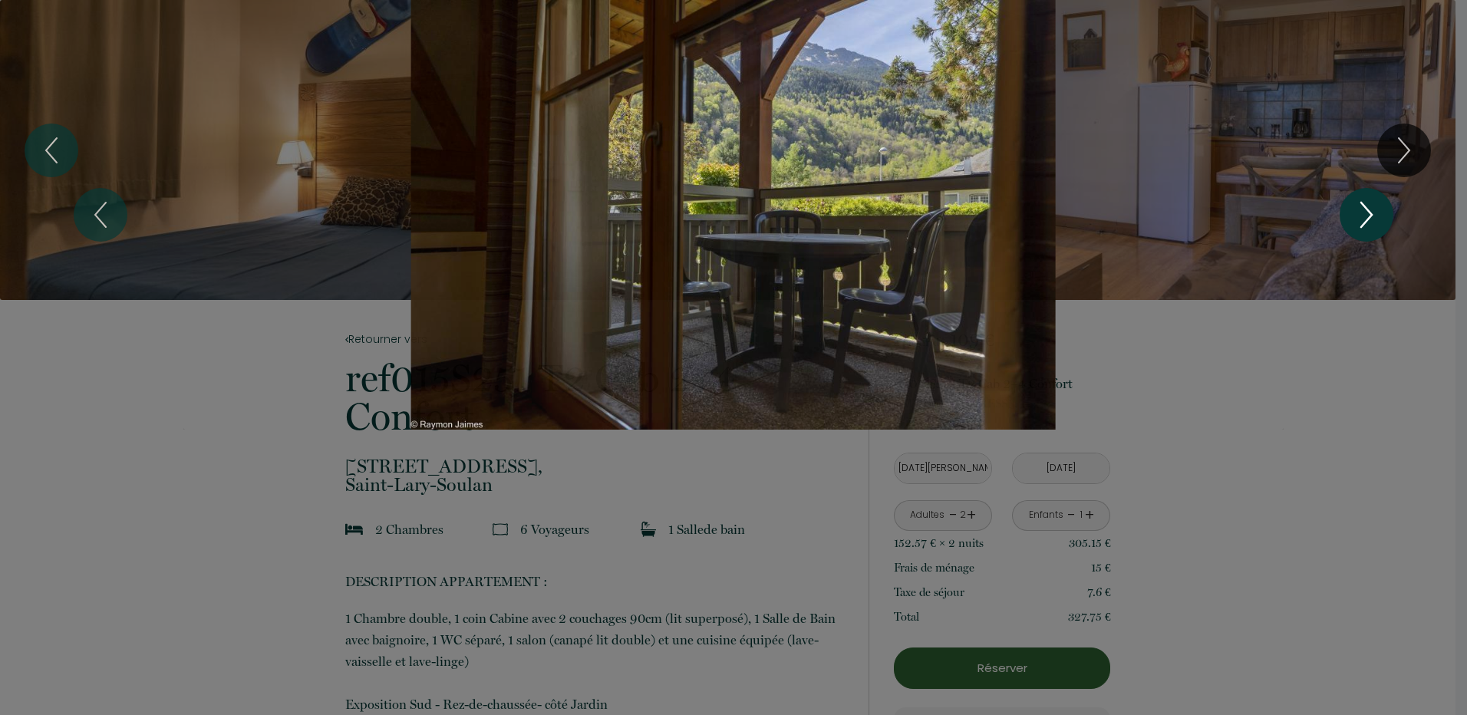
click at [1380, 200] on icon "Next" at bounding box center [1367, 215] width 32 height 46
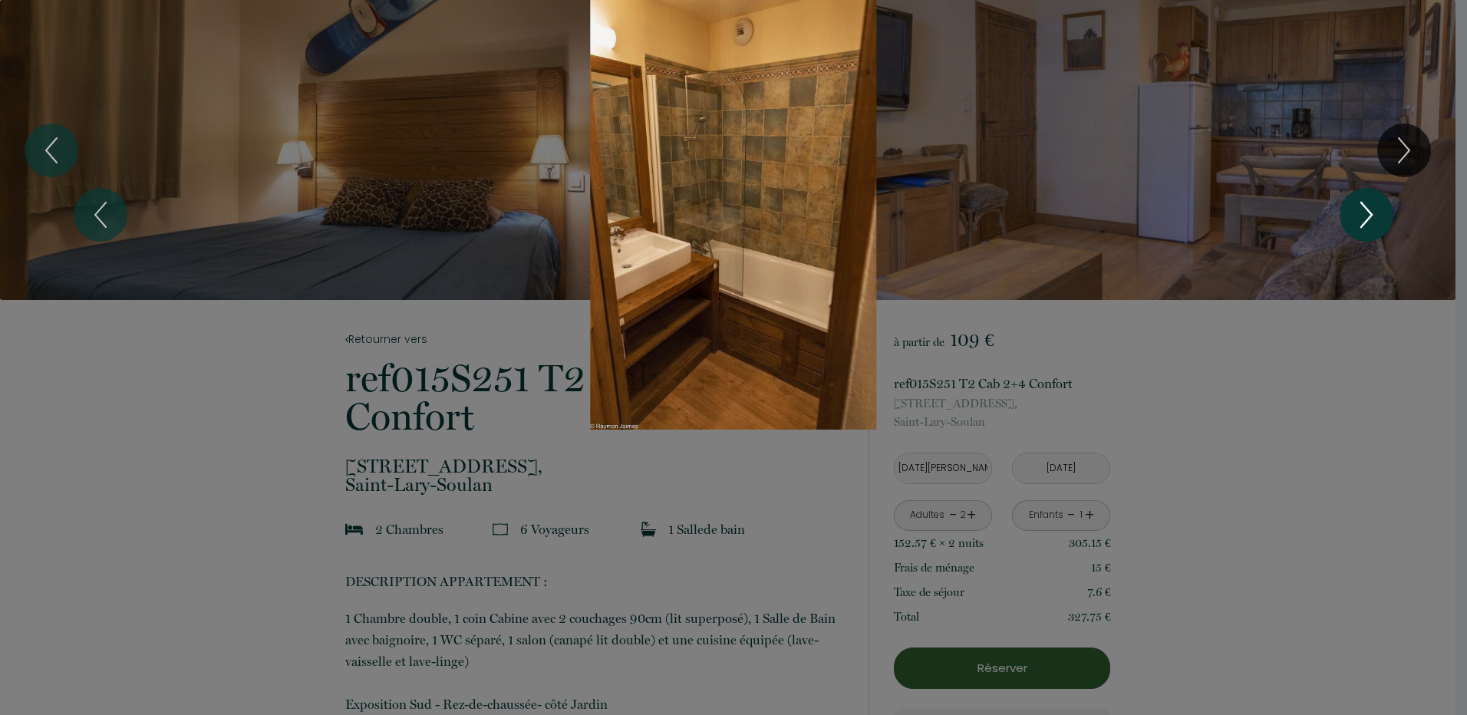
click at [1358, 203] on icon "Next" at bounding box center [1367, 215] width 32 height 46
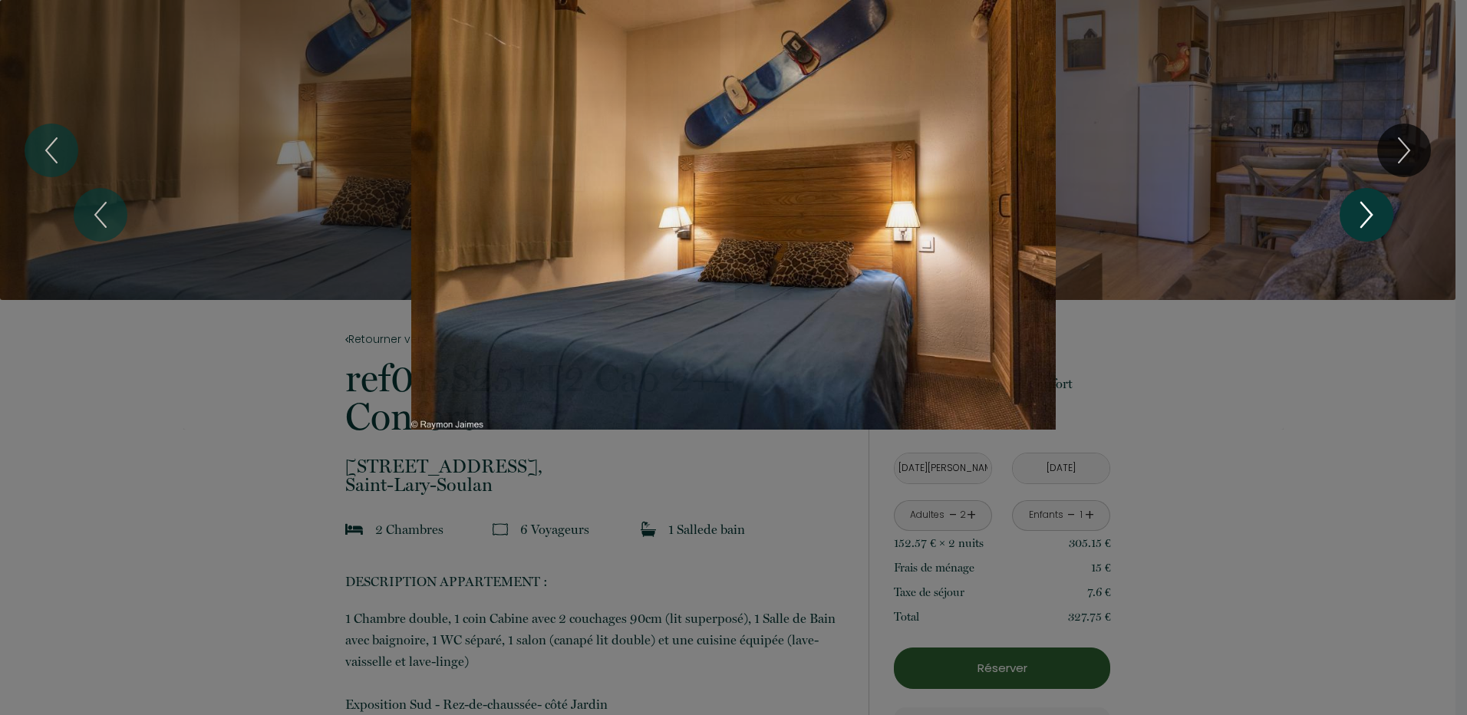
click at [1358, 203] on icon "Next" at bounding box center [1367, 215] width 32 height 46
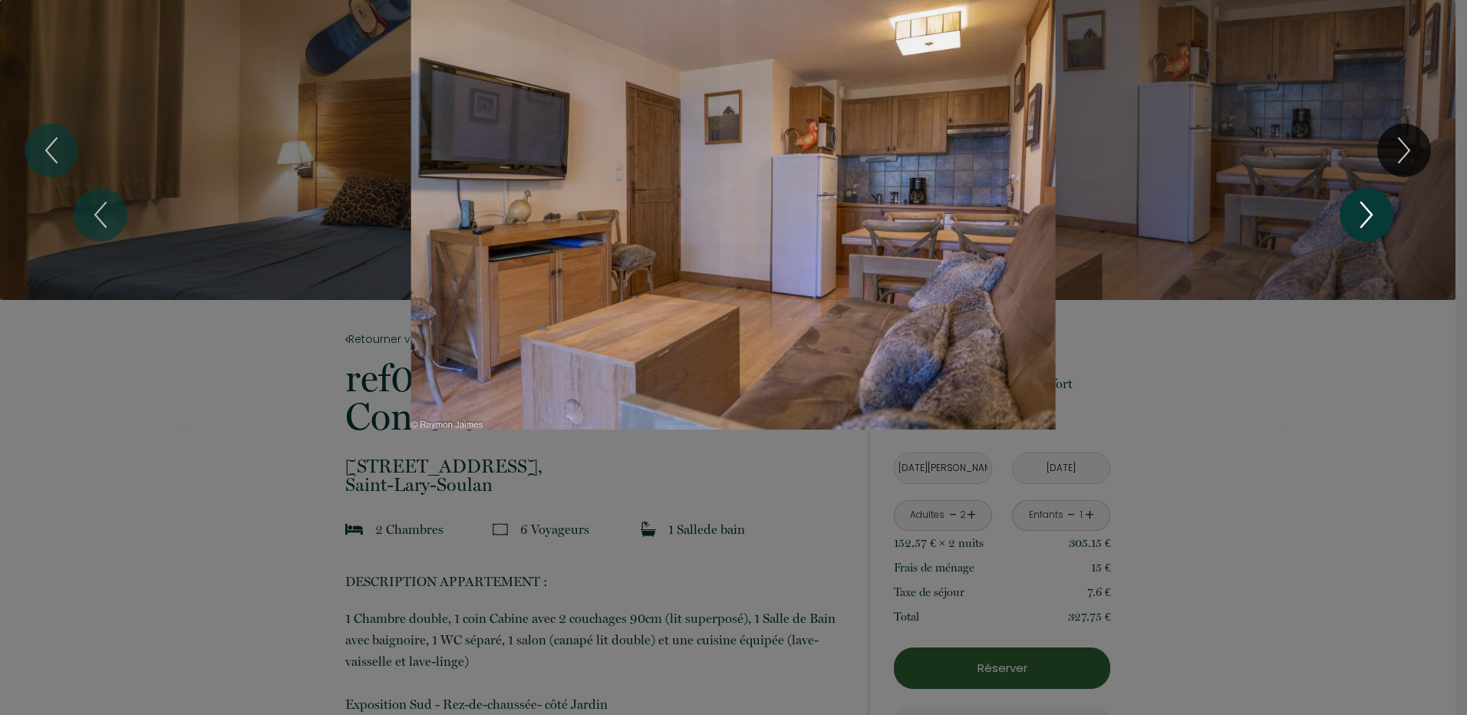
click at [1358, 203] on icon "Next" at bounding box center [1367, 215] width 32 height 46
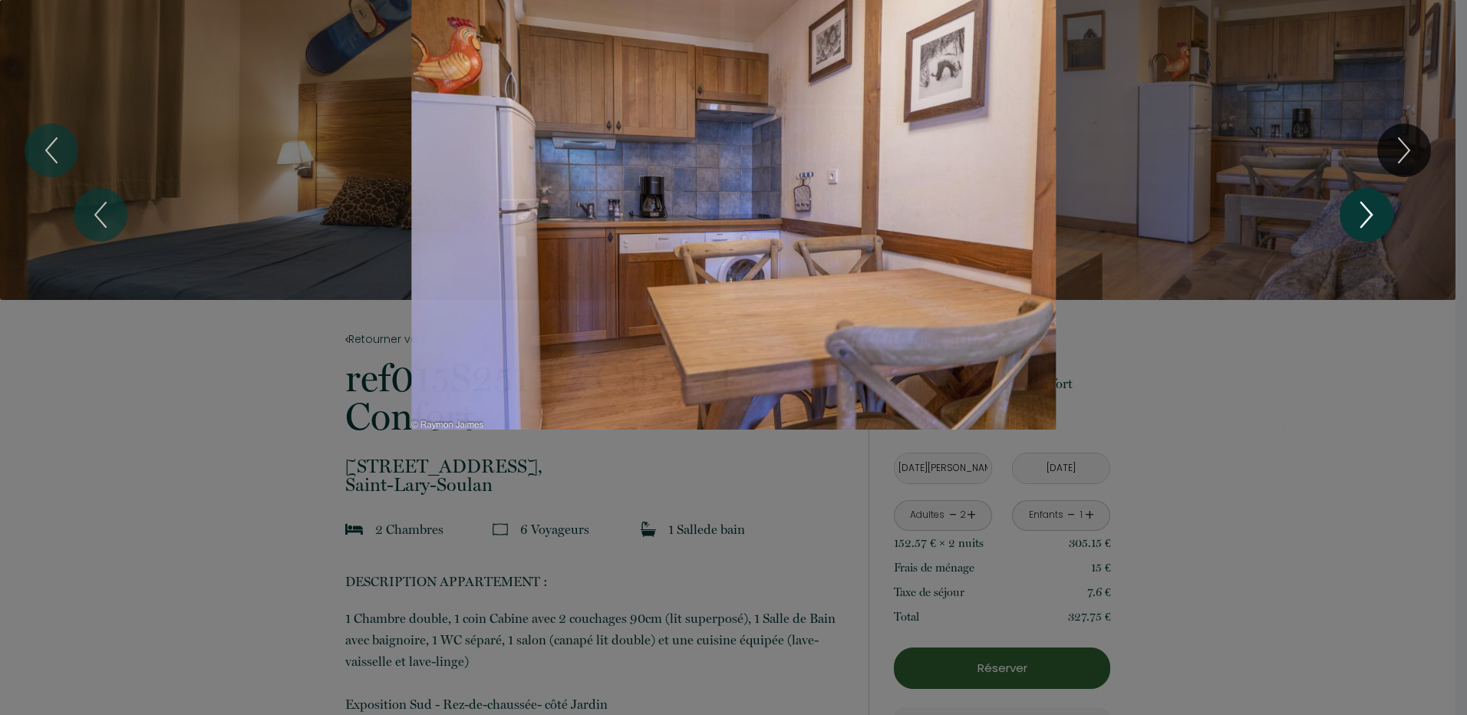
click at [1358, 203] on icon "Next" at bounding box center [1367, 215] width 32 height 46
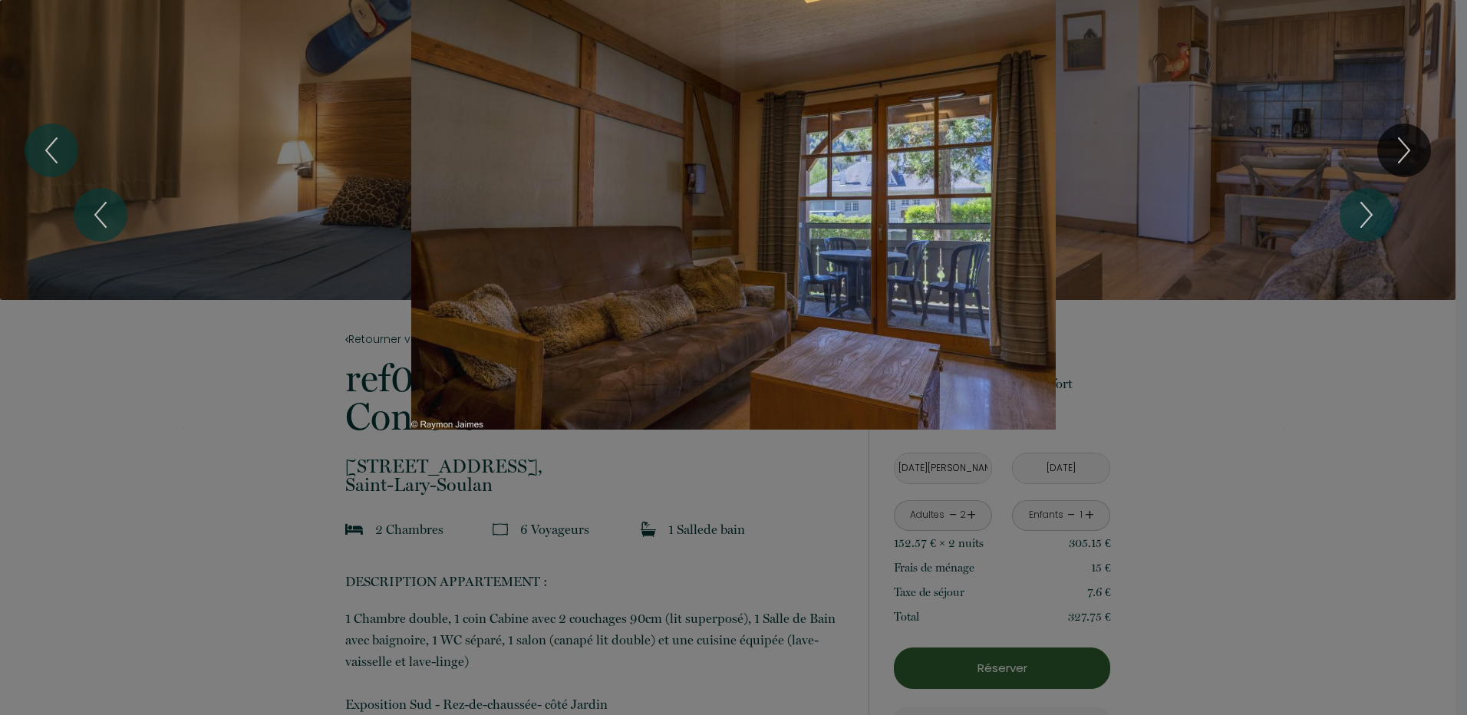
click at [1316, 437] on div at bounding box center [733, 357] width 1467 height 715
click at [1312, 461] on div at bounding box center [733, 357] width 1467 height 715
click at [1377, 83] on div "1 2 3 4 5 6" at bounding box center [733, 215] width 1467 height 430
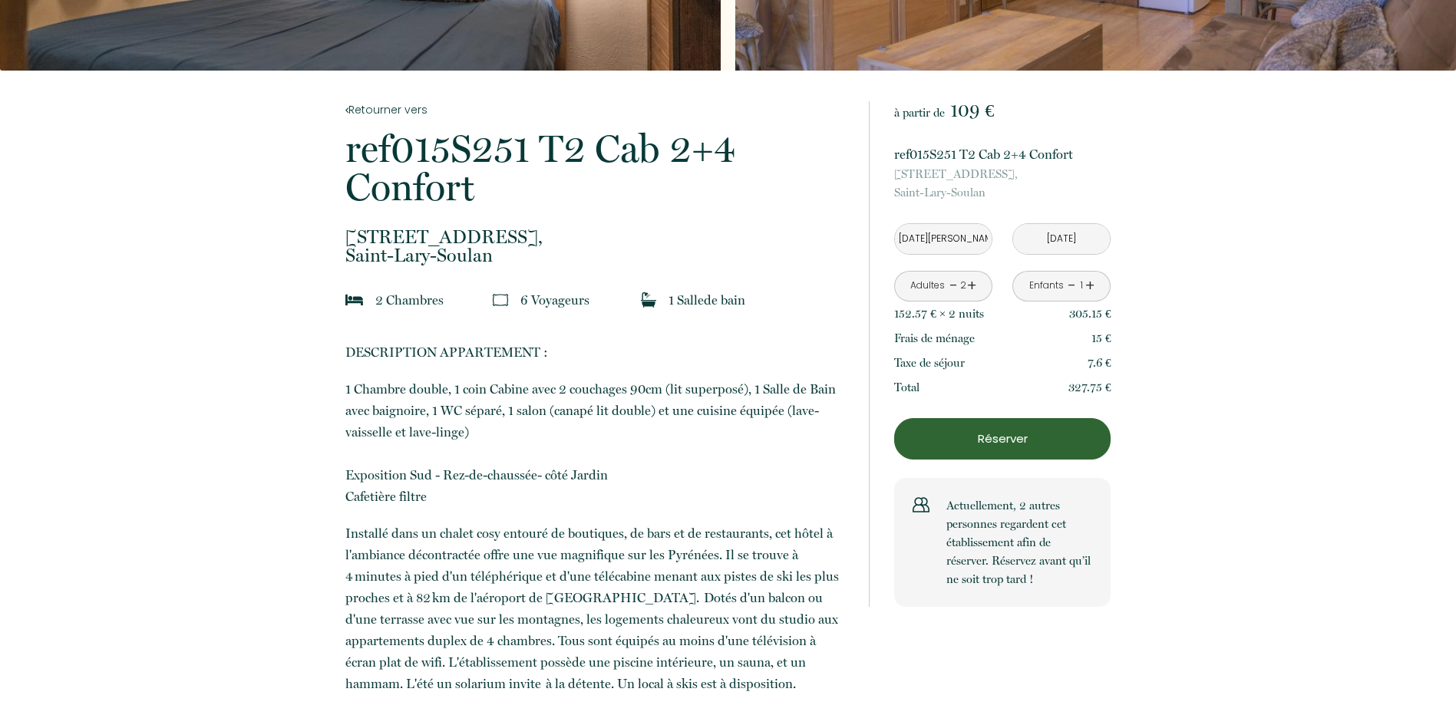
scroll to position [230, 0]
drag, startPoint x: 1069, startPoint y: 392, endPoint x: 1115, endPoint y: 388, distance: 46.3
drag, startPoint x: 1115, startPoint y: 388, endPoint x: 1180, endPoint y: 408, distance: 67.7
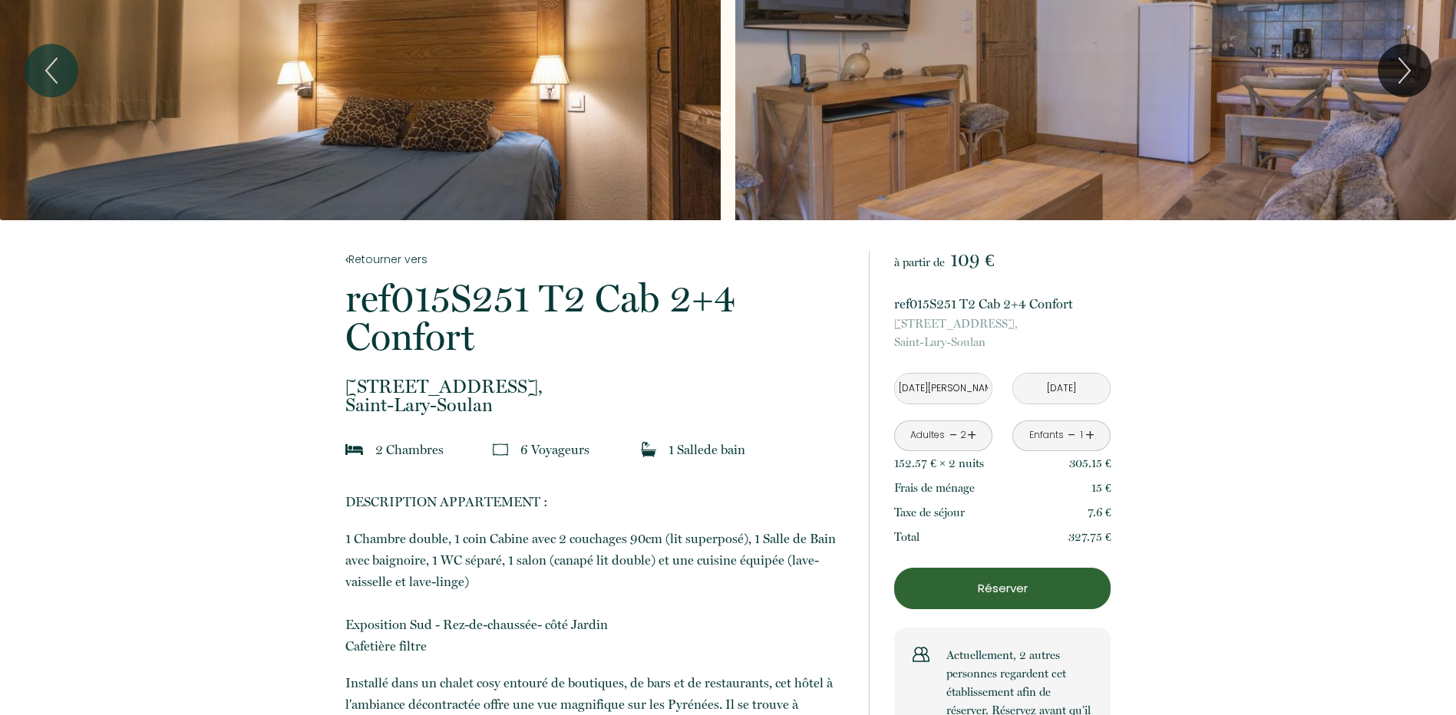
scroll to position [0, 0]
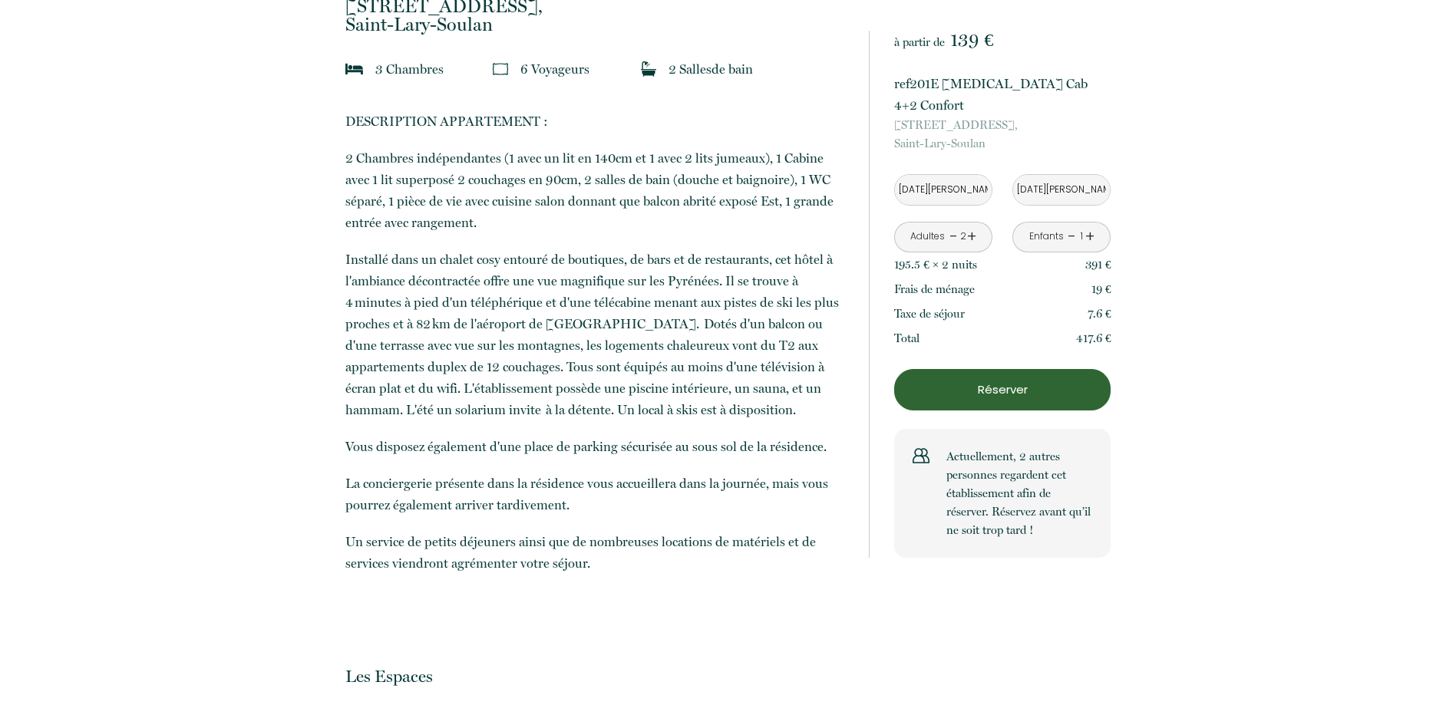
scroll to position [998, 0]
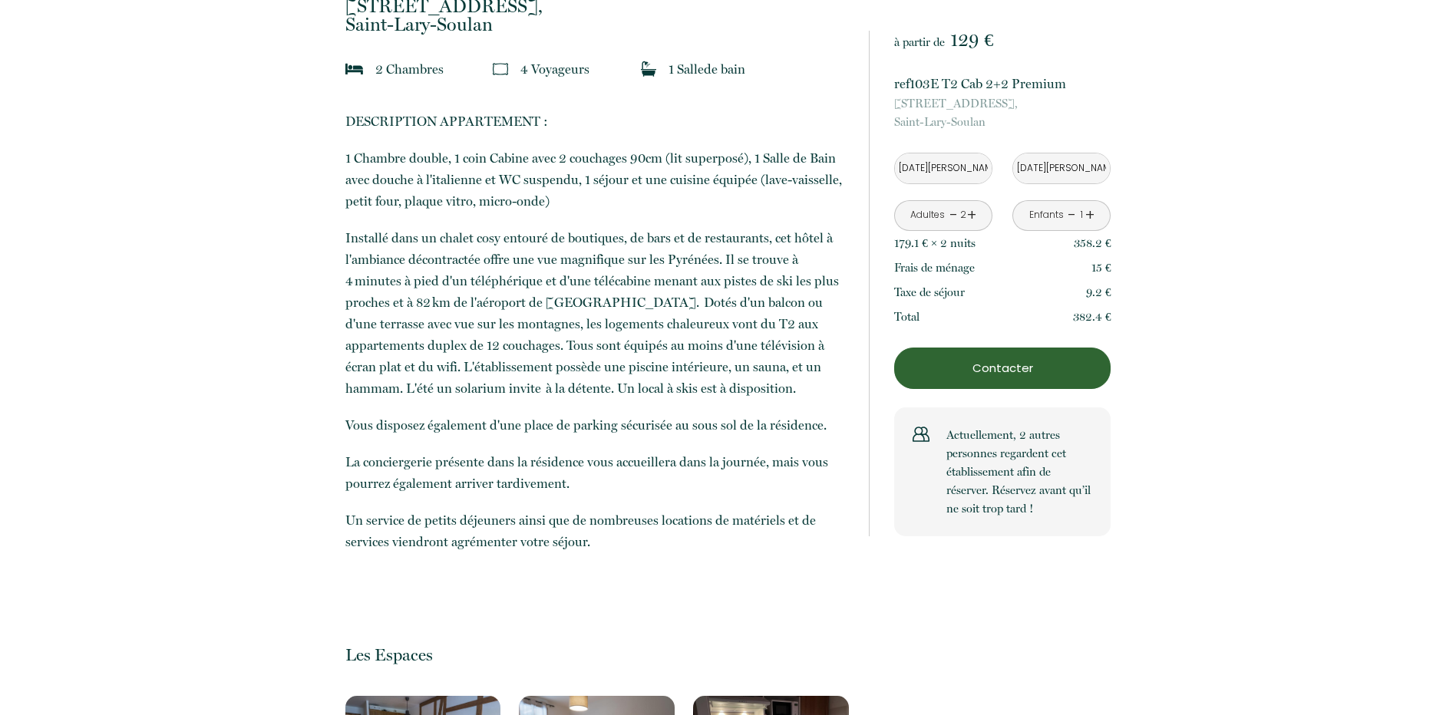
scroll to position [998, 0]
